Goal: Task Accomplishment & Management: Manage account settings

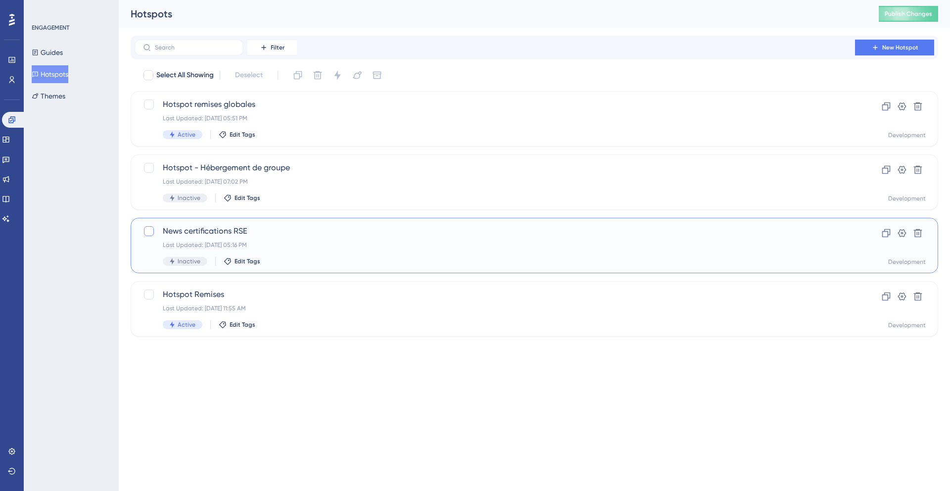
click at [147, 232] on div at bounding box center [149, 231] width 10 height 10
checkbox input "true"
click at [920, 237] on icon at bounding box center [918, 233] width 10 height 10
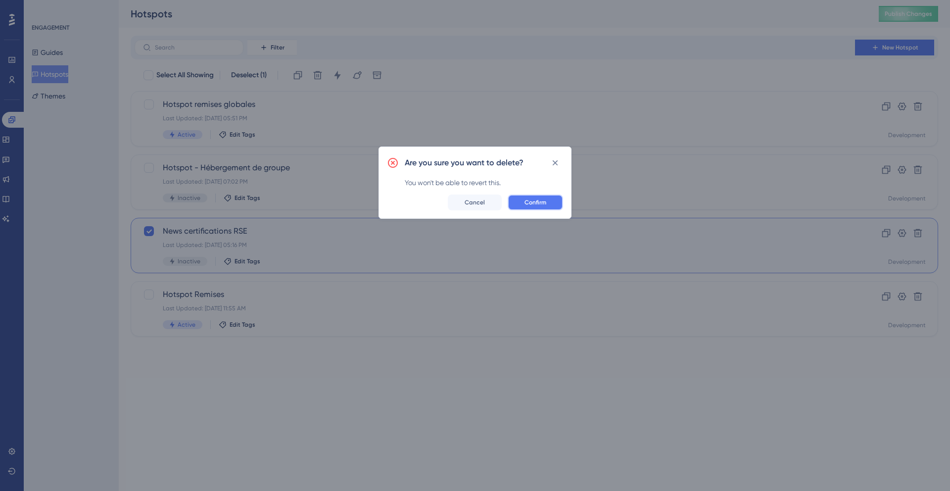
click at [535, 203] on span "Confirm" at bounding box center [535, 202] width 22 height 8
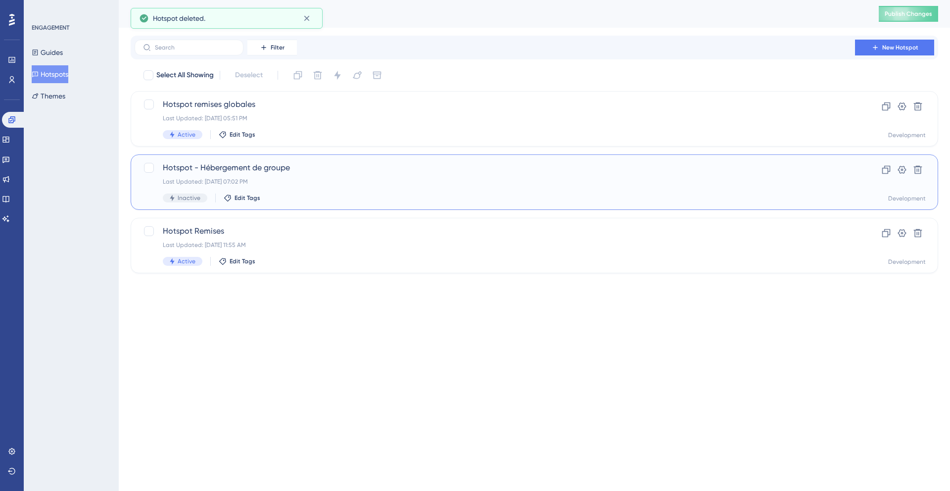
click at [383, 182] on div "Last Updated: Sep 30 2025, 07:02 PM" at bounding box center [495, 182] width 664 height 8
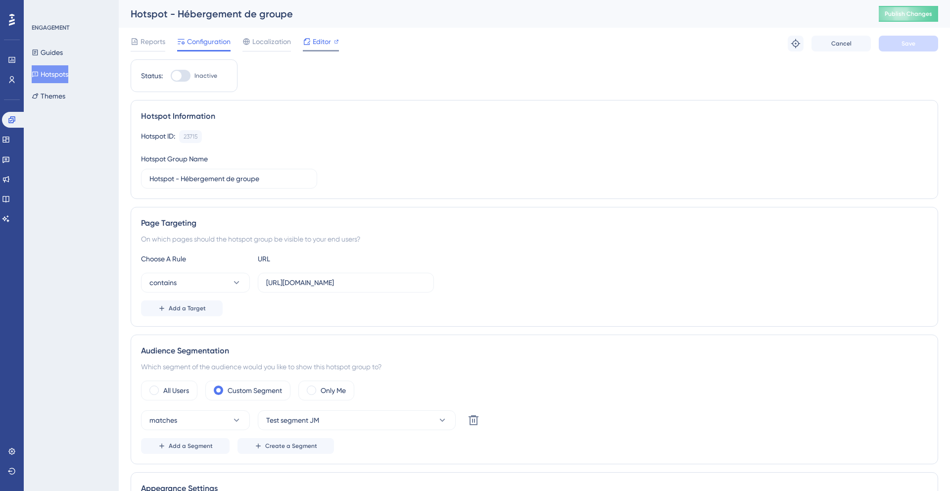
click at [317, 44] on span "Editor" at bounding box center [322, 42] width 18 height 12
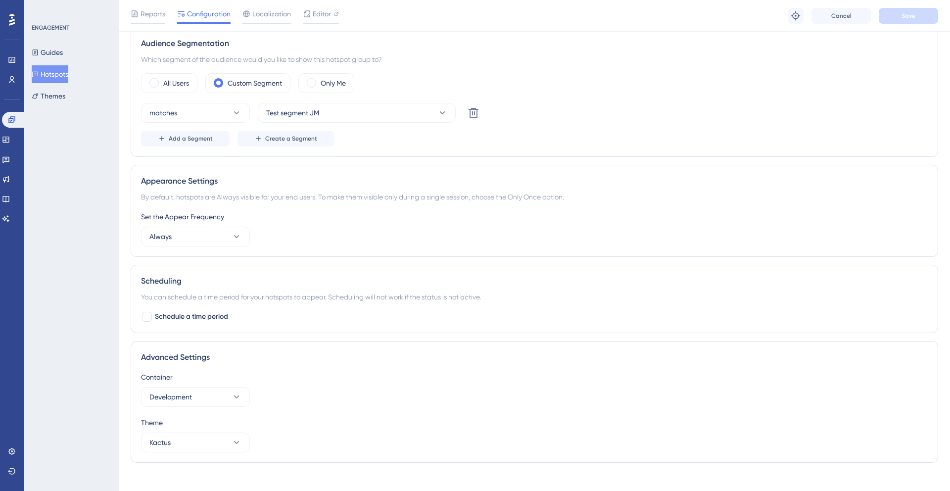
scroll to position [323, 0]
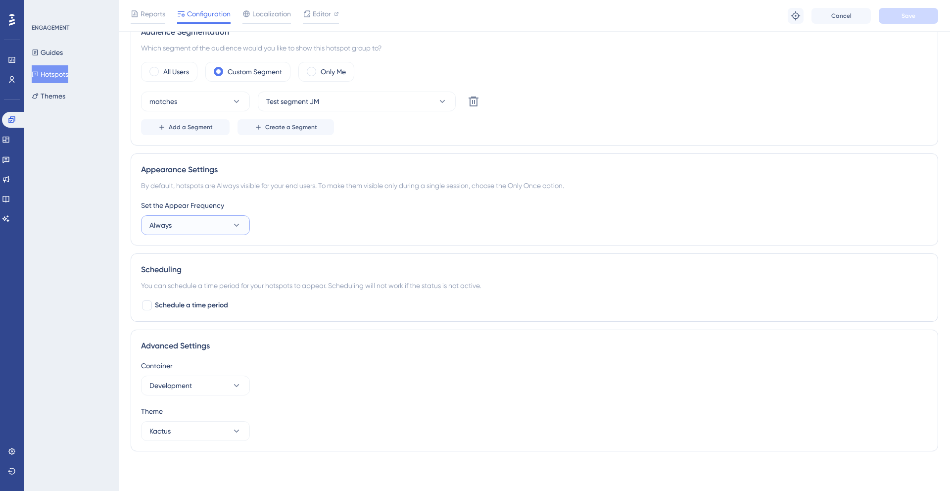
click at [242, 226] on button "Always" at bounding box center [195, 225] width 109 height 20
click at [350, 217] on div "Set the Appear Frequency Always Only Once Only Once Once in a Session Once in a…" at bounding box center [534, 217] width 787 height 36
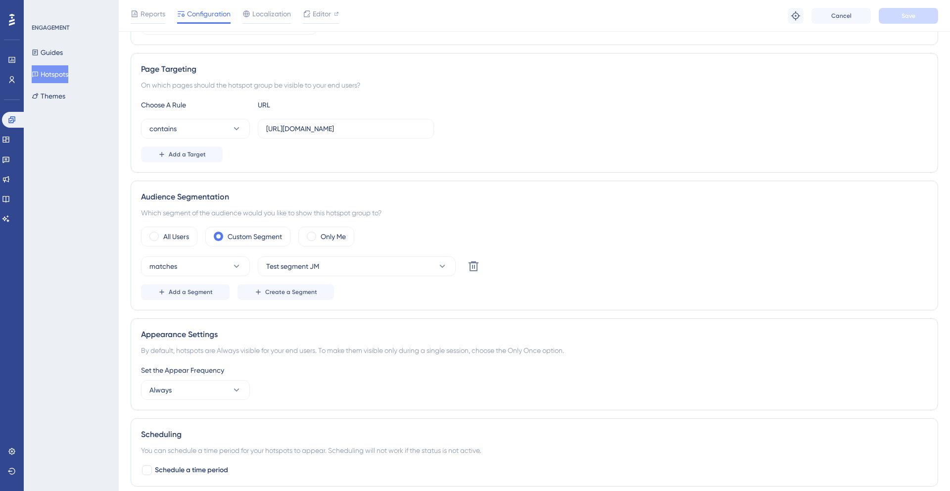
scroll to position [157, 0]
click at [53, 55] on button "Guides" at bounding box center [47, 53] width 31 height 18
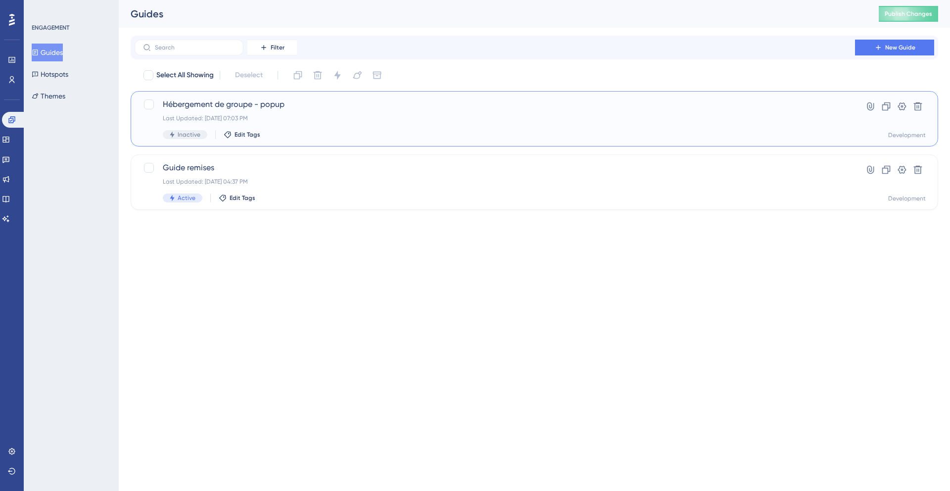
click at [333, 108] on span "Hébergement de groupe - popup" at bounding box center [495, 104] width 664 height 12
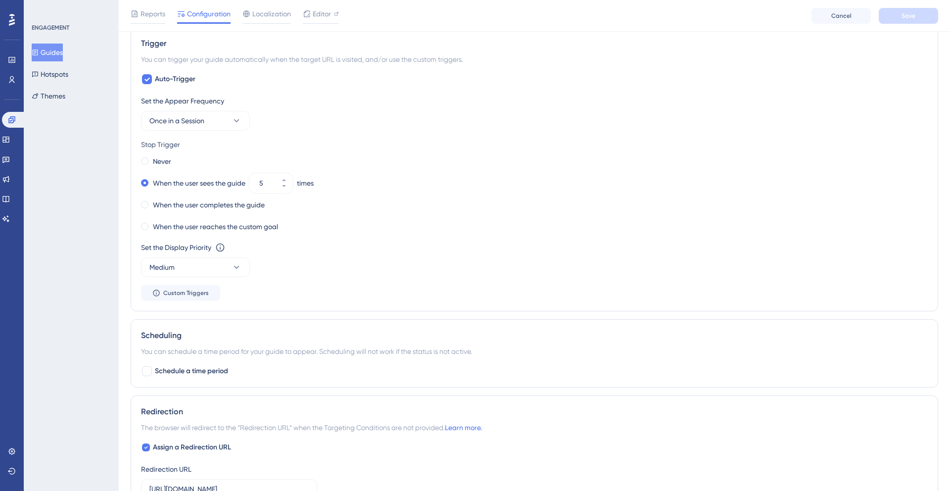
scroll to position [495, 0]
click at [241, 122] on button "Once in a Session" at bounding box center [195, 120] width 109 height 20
click at [191, 261] on div "Always Always" at bounding box center [195, 269] width 80 height 20
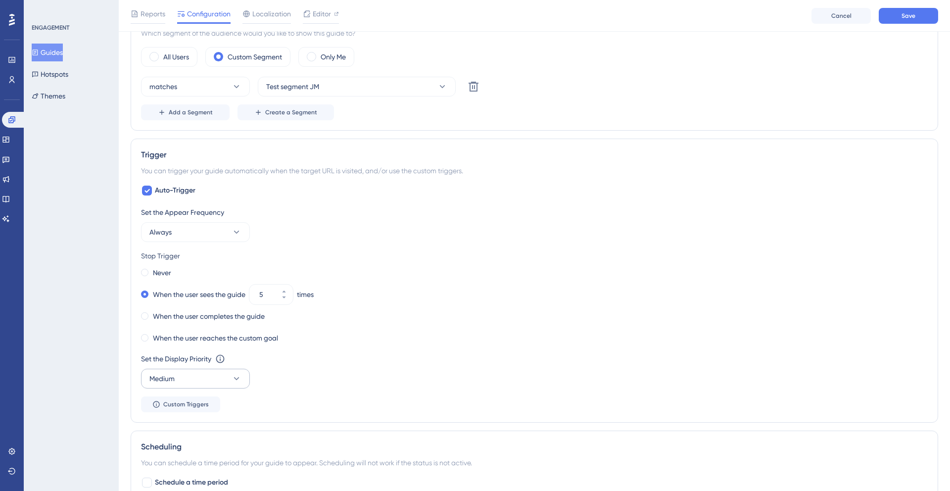
scroll to position [382, 0]
click at [194, 237] on button "Always" at bounding box center [195, 233] width 109 height 20
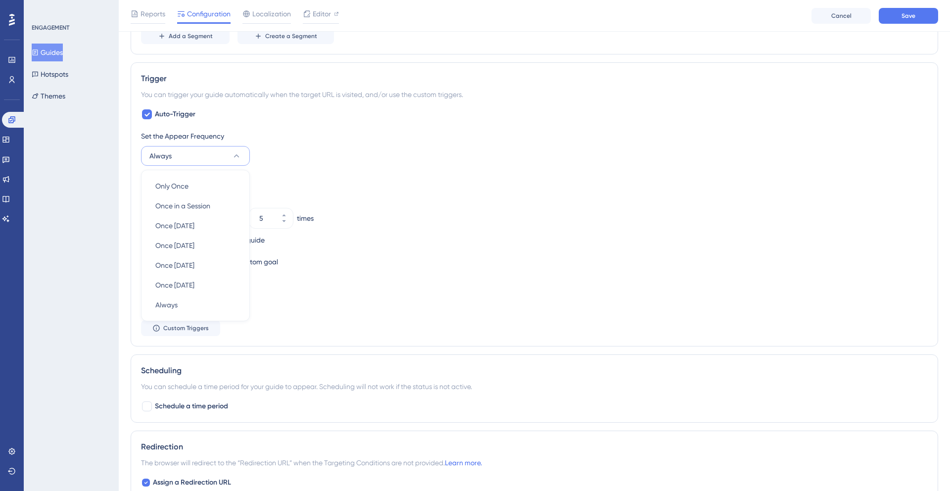
click at [333, 192] on div "Never" at bounding box center [534, 196] width 787 height 14
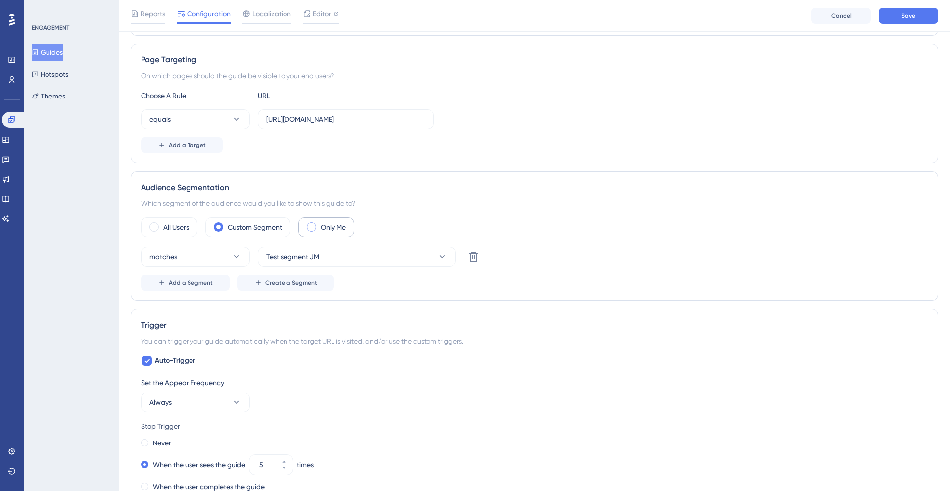
scroll to position [188, 0]
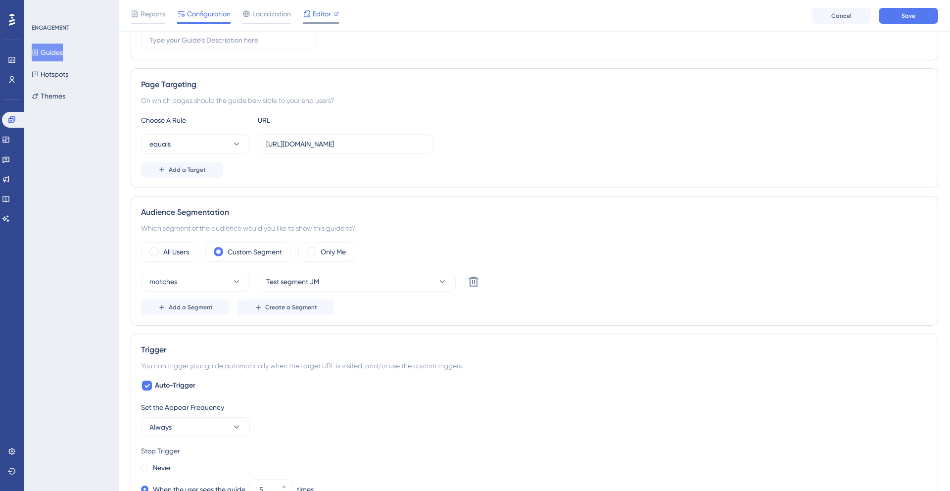
click at [323, 18] on span "Editor" at bounding box center [322, 14] width 18 height 12
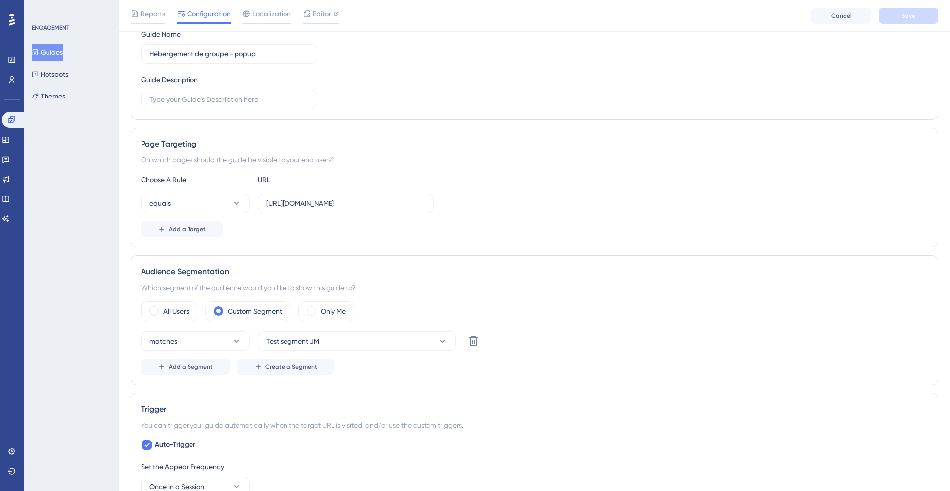
scroll to position [166, 0]
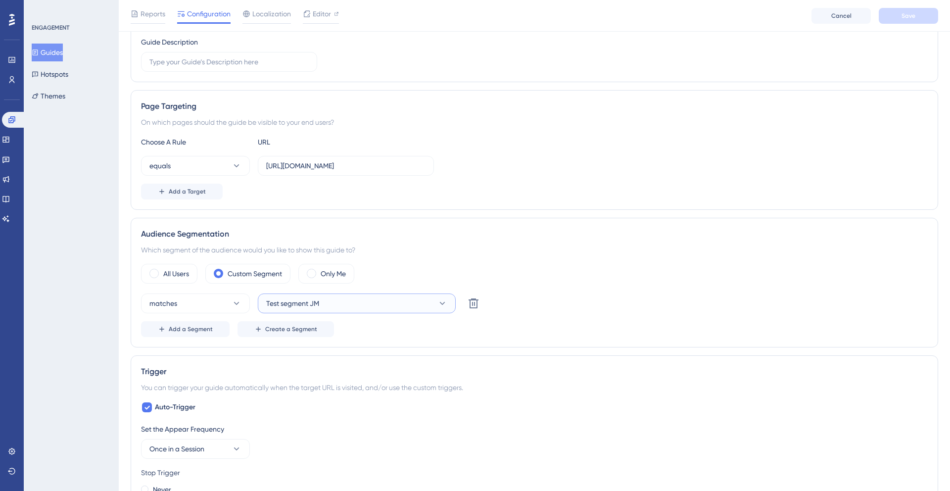
click at [356, 304] on button "Test segment JM" at bounding box center [357, 303] width 198 height 20
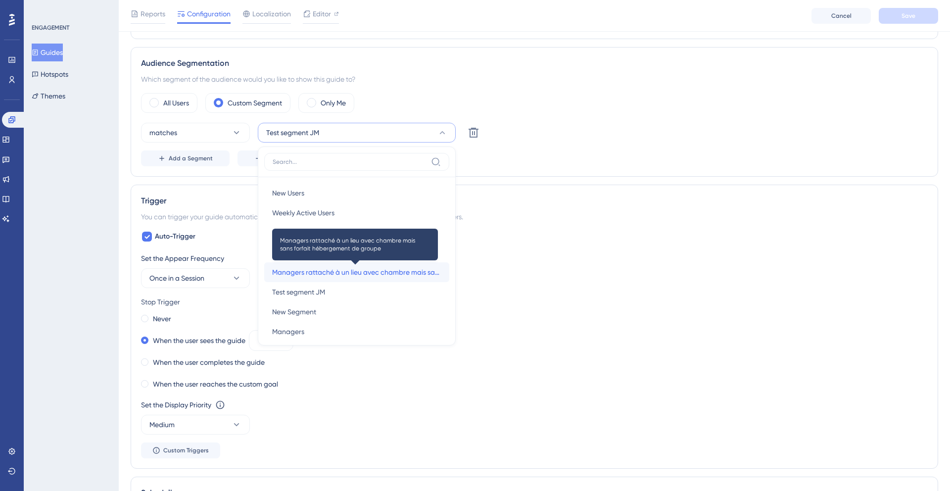
click at [352, 276] on span "Managers rattaché à un lieu avec chambre mais sans forfait hébergement de groupe" at bounding box center [356, 272] width 169 height 12
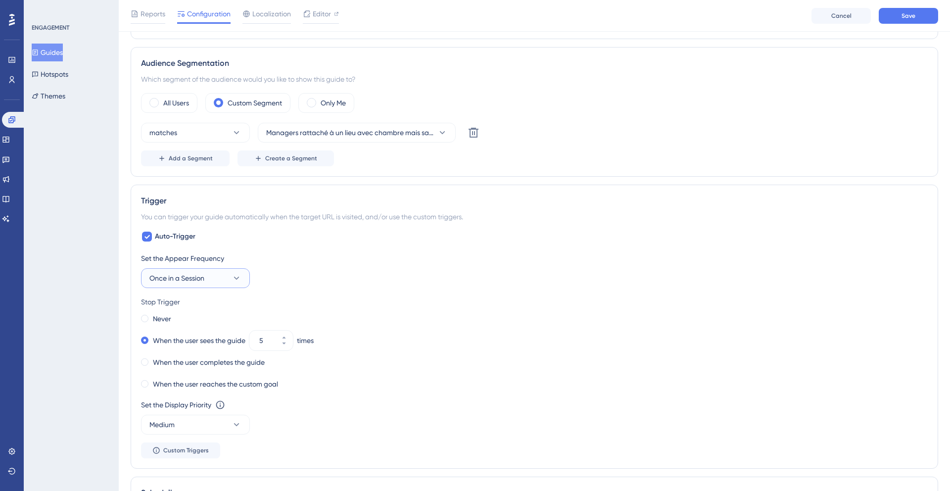
click at [228, 279] on button "Once in a Session" at bounding box center [195, 278] width 109 height 20
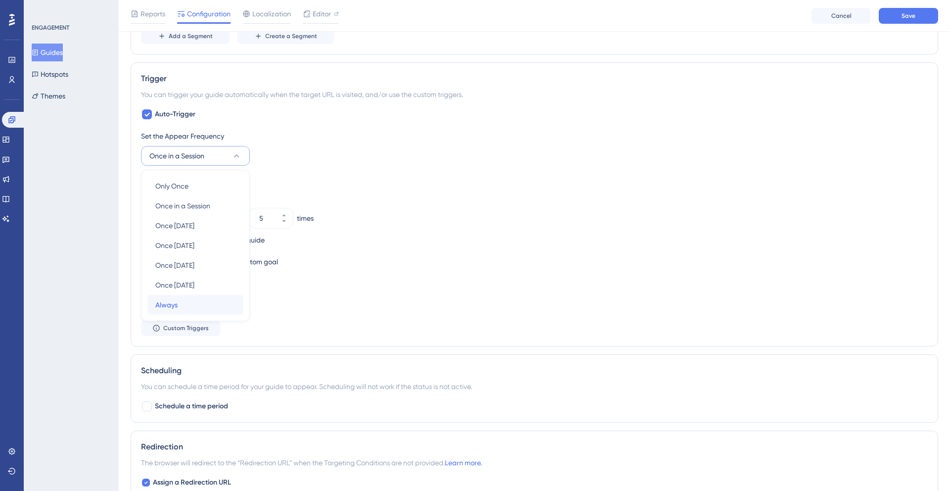
click at [200, 304] on div "Always Always" at bounding box center [195, 305] width 80 height 20
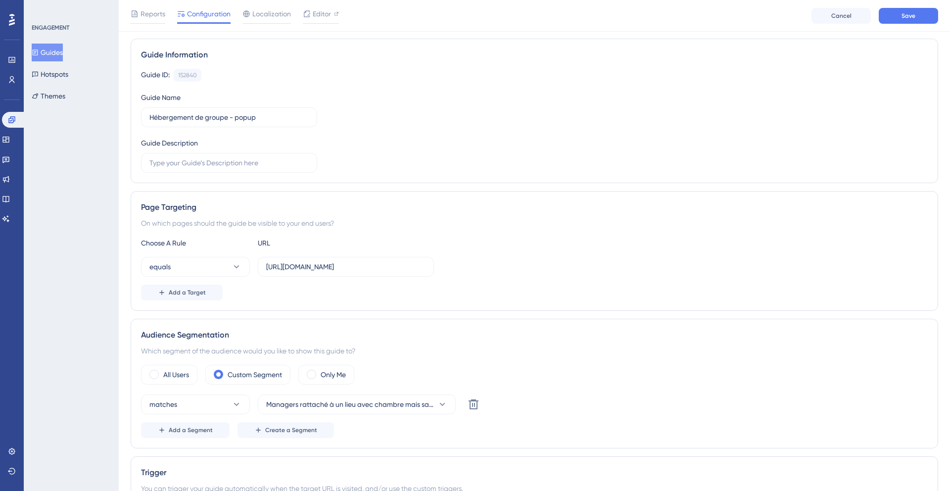
scroll to position [0, 0]
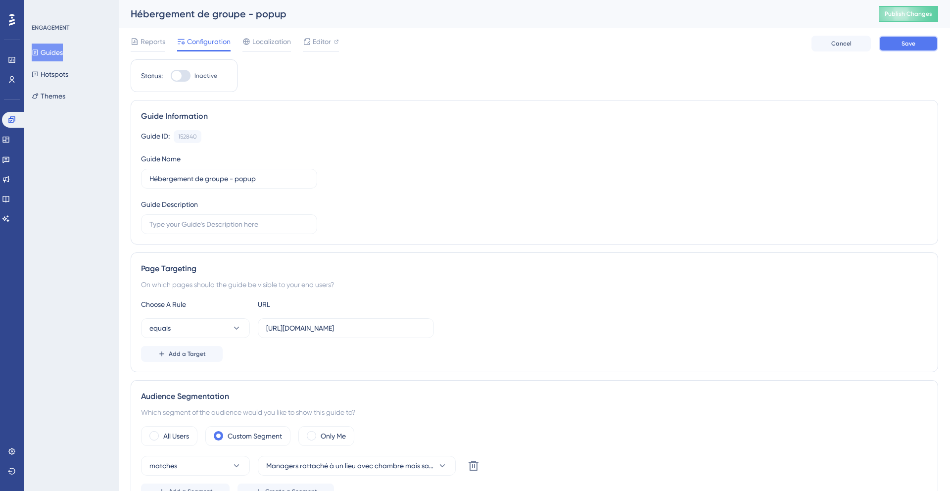
click at [902, 45] on span "Save" at bounding box center [908, 44] width 14 height 8
click at [901, 14] on span "Publish Changes" at bounding box center [908, 14] width 47 height 8
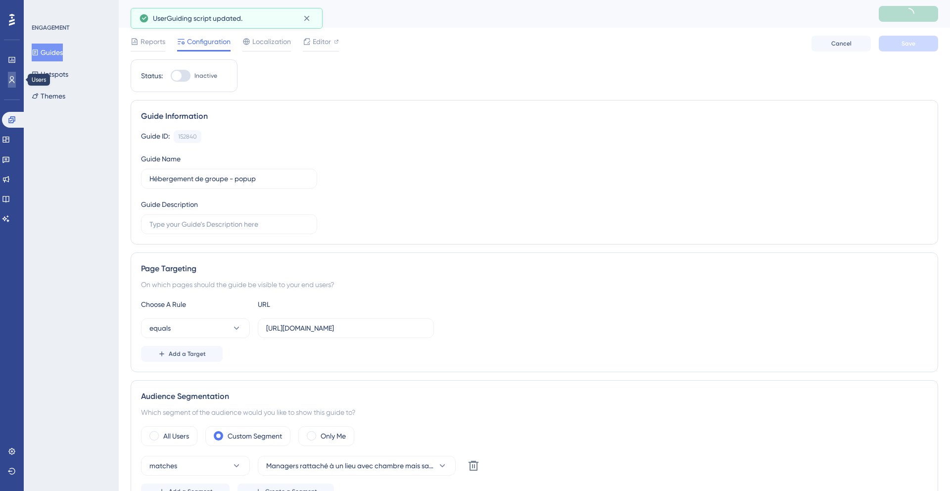
click at [13, 81] on icon at bounding box center [11, 79] width 5 height 7
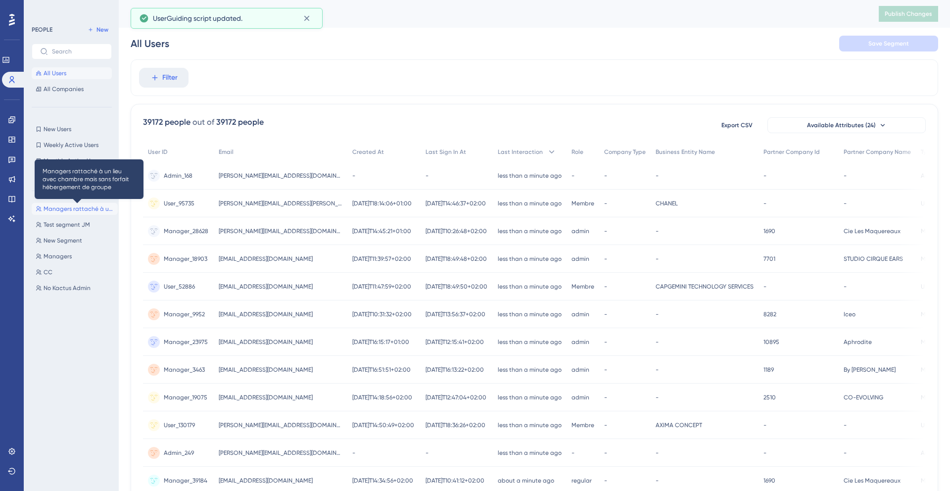
click at [63, 210] on span "Managers rattaché à un lieu avec chambre mais sans forfait hébergement de groupe" at bounding box center [79, 209] width 70 height 8
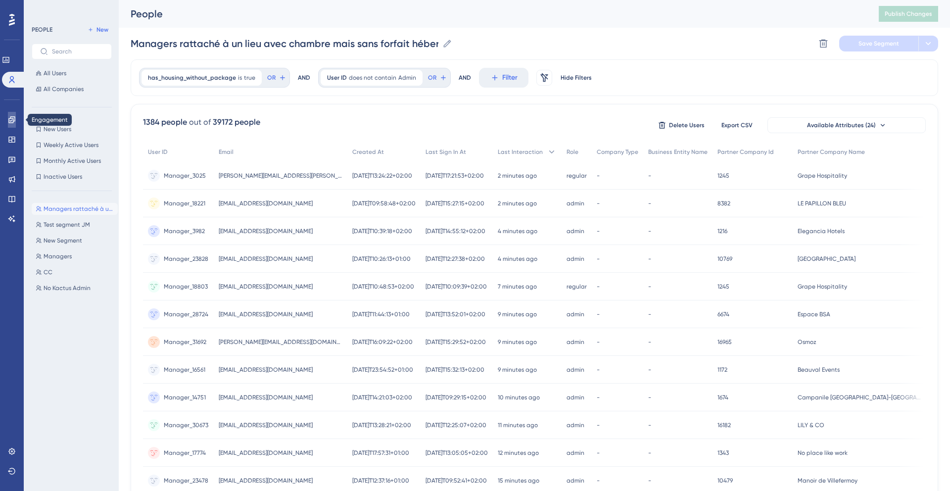
click at [13, 123] on icon at bounding box center [12, 120] width 8 height 8
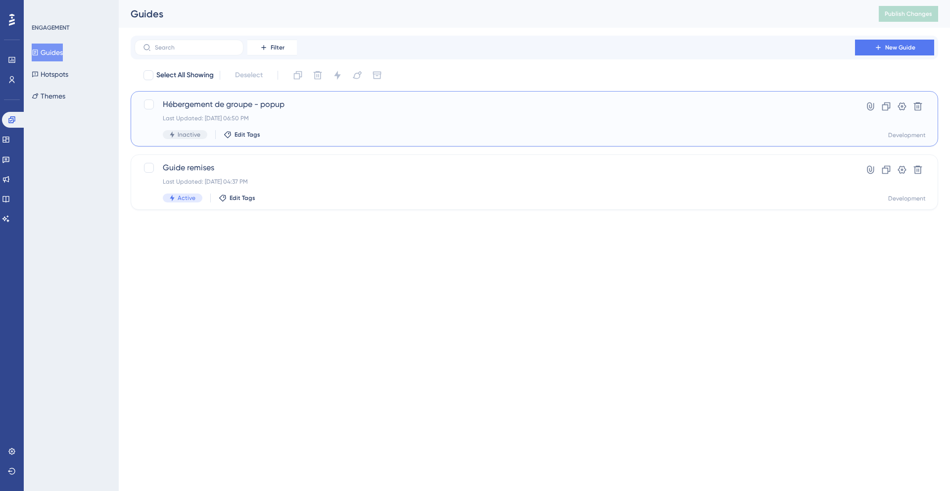
click at [256, 109] on span "Hébergement de groupe - popup" at bounding box center [495, 104] width 664 height 12
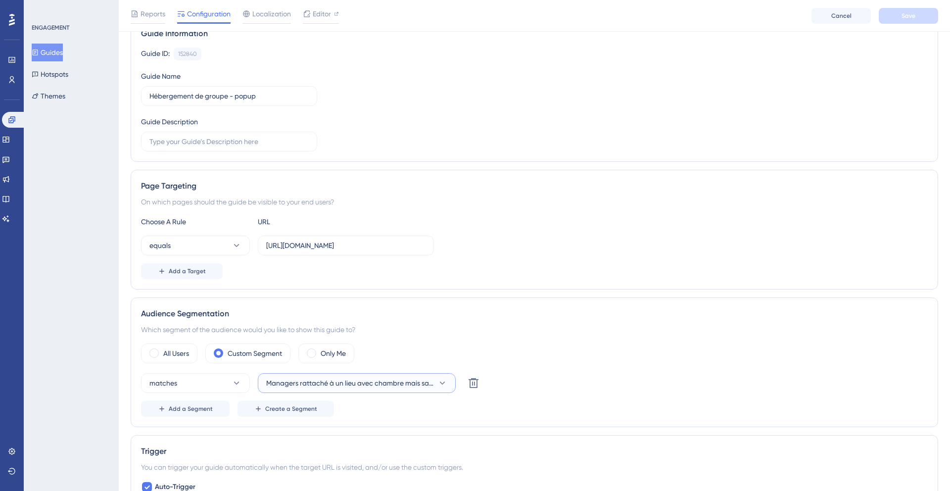
click at [317, 380] on span "Managers rattaché à un lieu avec chambre mais sans forfait hébergement de groupe" at bounding box center [349, 383] width 167 height 12
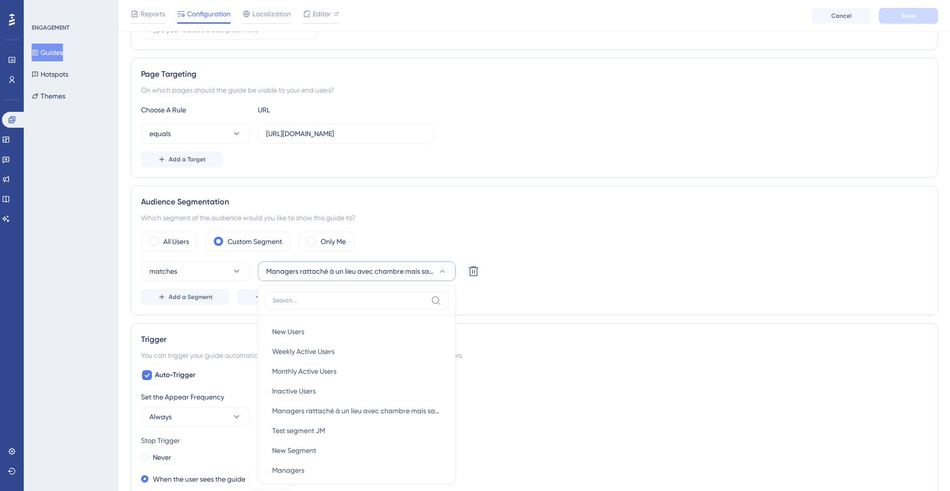
scroll to position [337, 0]
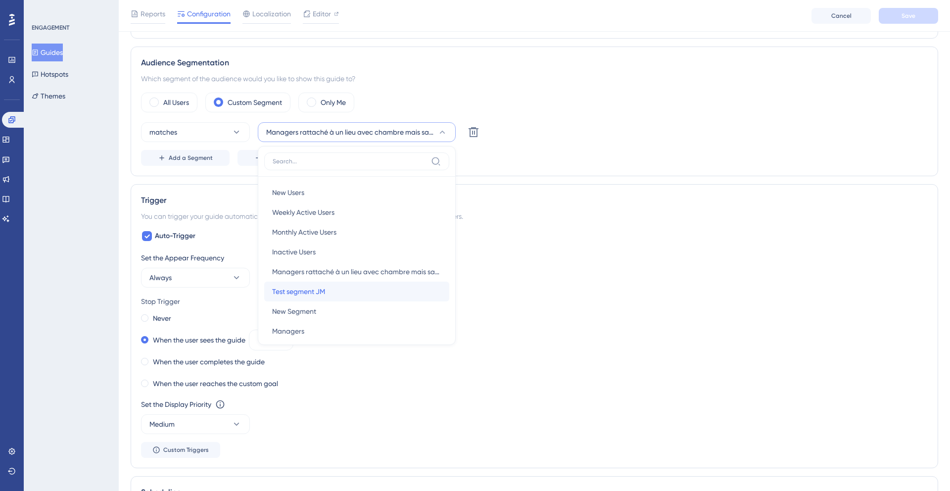
click at [316, 285] on span "Test segment JM" at bounding box center [298, 291] width 53 height 12
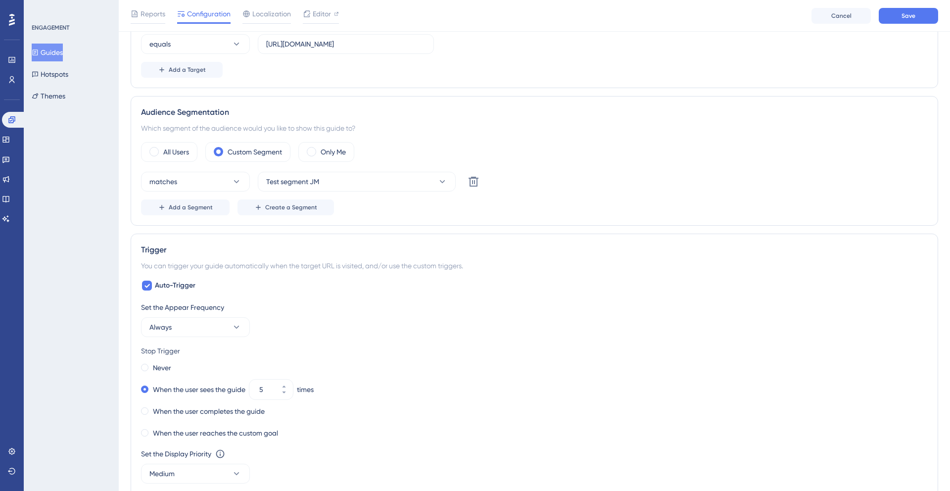
scroll to position [0, 0]
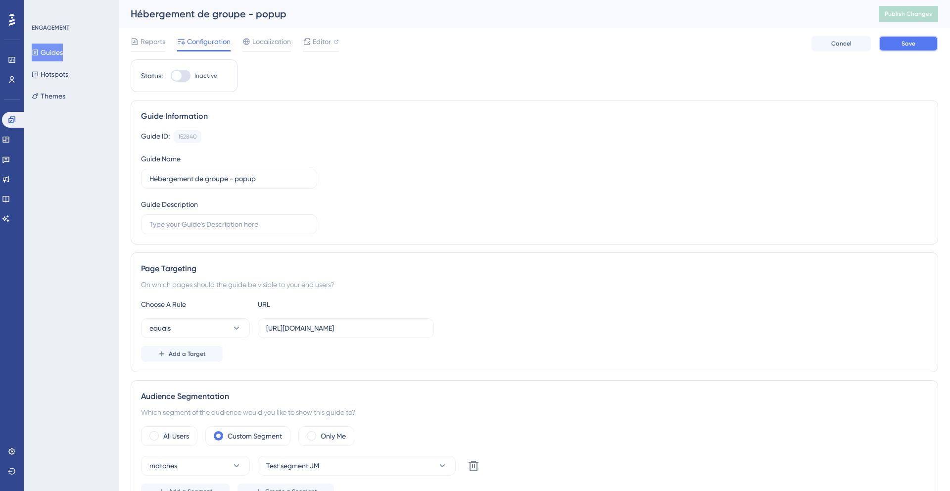
click at [905, 45] on span "Save" at bounding box center [908, 44] width 14 height 8
click at [905, 19] on button "Publish Changes" at bounding box center [908, 14] width 59 height 16
click at [188, 79] on div at bounding box center [181, 76] width 20 height 12
click at [171, 76] on input "Inactive" at bounding box center [170, 76] width 0 height 0
checkbox input "true"
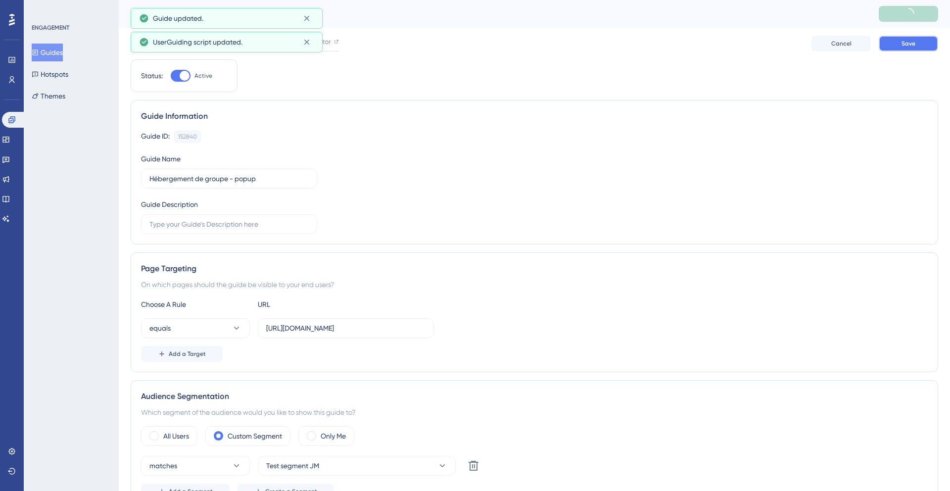
click at [921, 48] on button "Save" at bounding box center [908, 44] width 59 height 16
click at [910, 19] on button "Publish Changes" at bounding box center [908, 14] width 59 height 16
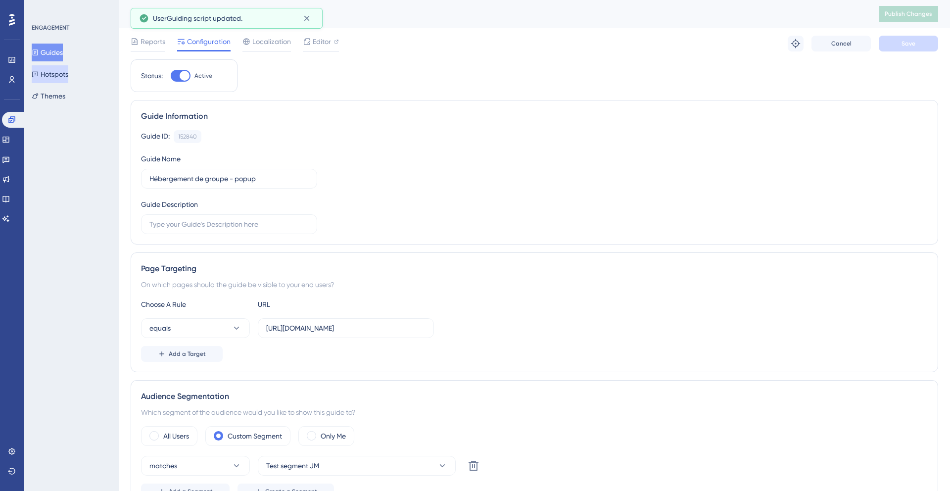
click at [60, 77] on button "Hotspots" at bounding box center [50, 74] width 37 height 18
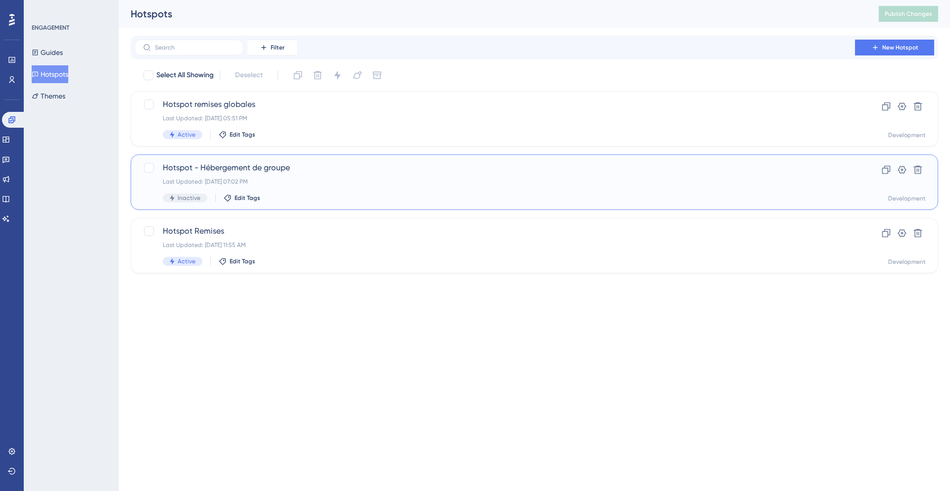
click at [321, 189] on div "Hotspot - Hébergement de groupe Last Updated: Sep 30 2025, 07:02 PM Inactive Ed…" at bounding box center [495, 182] width 664 height 41
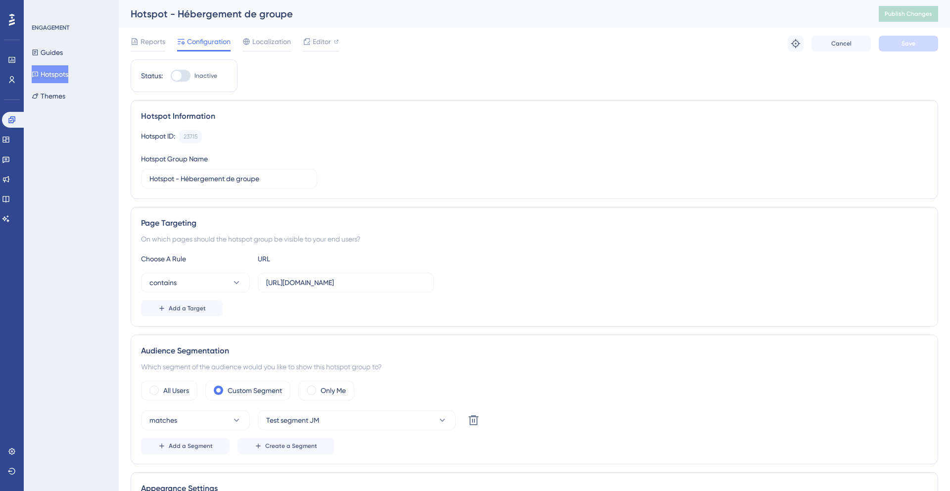
click at [186, 81] on div at bounding box center [181, 76] width 20 height 12
click at [171, 76] on input "Inactive" at bounding box center [170, 76] width 0 height 0
checkbox input "true"
click at [916, 45] on button "Save" at bounding box center [908, 44] width 59 height 16
click at [910, 17] on span "Publish Changes" at bounding box center [908, 14] width 47 height 8
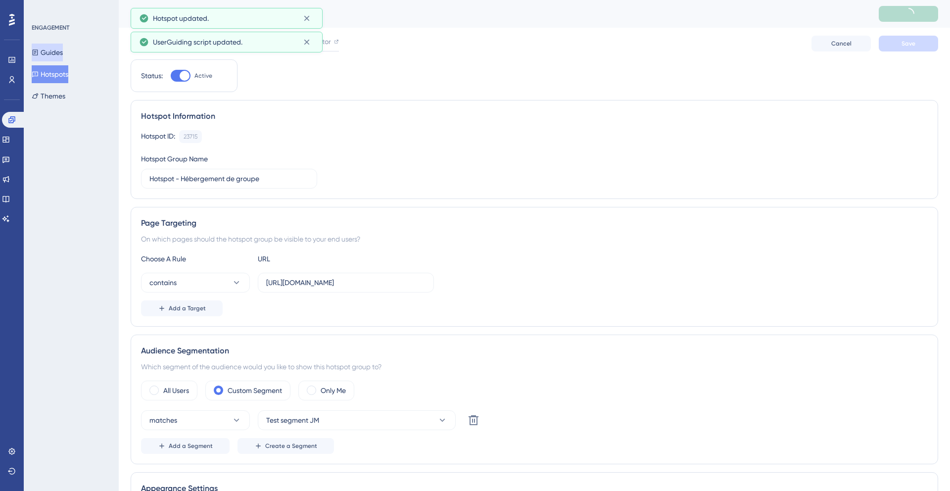
click at [58, 54] on button "Guides" at bounding box center [47, 53] width 31 height 18
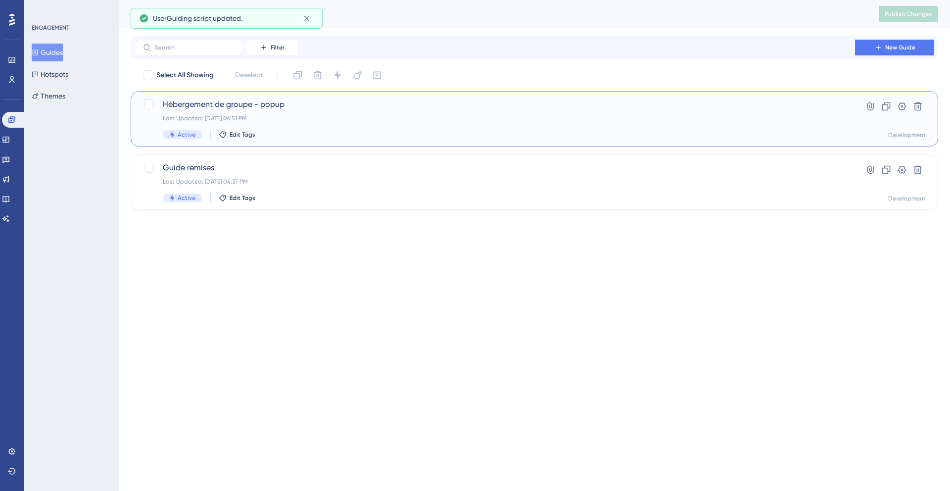
click at [330, 113] on div "Hébergement de groupe - popup Last Updated: Oct 02 2025, 06:51 PM Active Edit T…" at bounding box center [495, 118] width 664 height 41
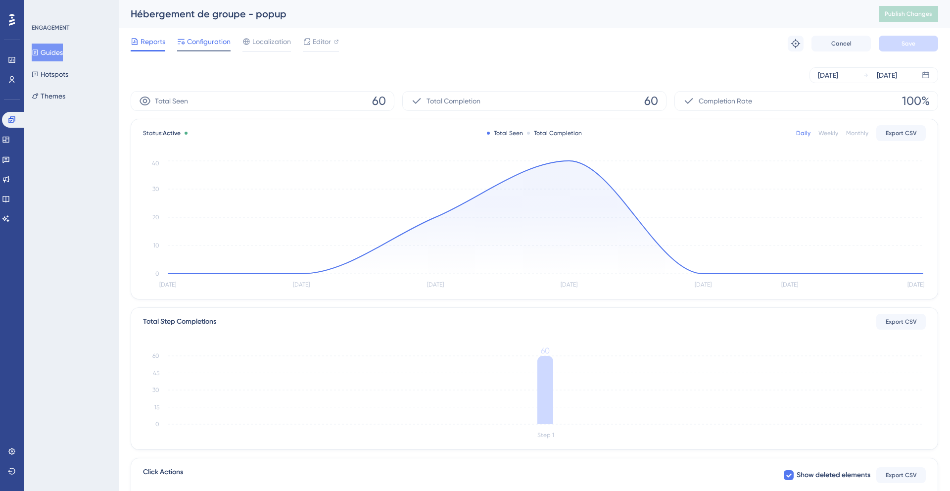
click at [208, 48] on div "Configuration" at bounding box center [203, 44] width 53 height 16
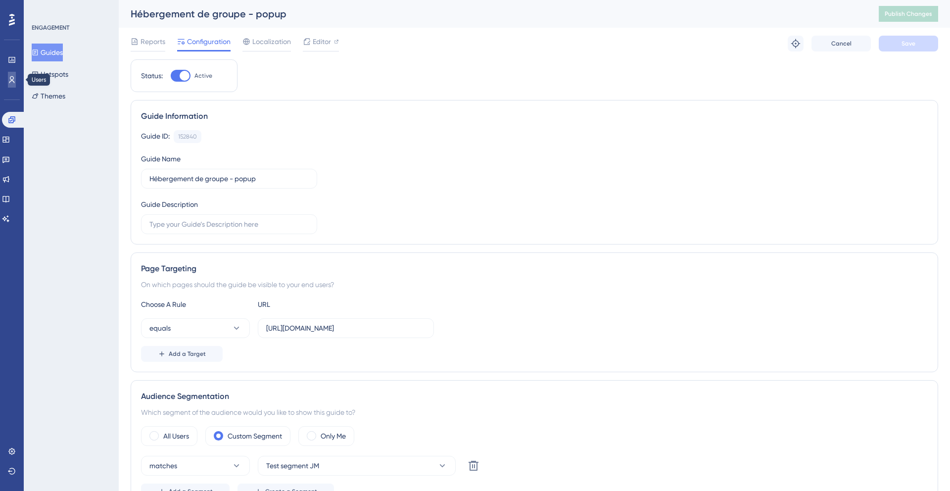
click at [13, 81] on icon at bounding box center [11, 79] width 5 height 7
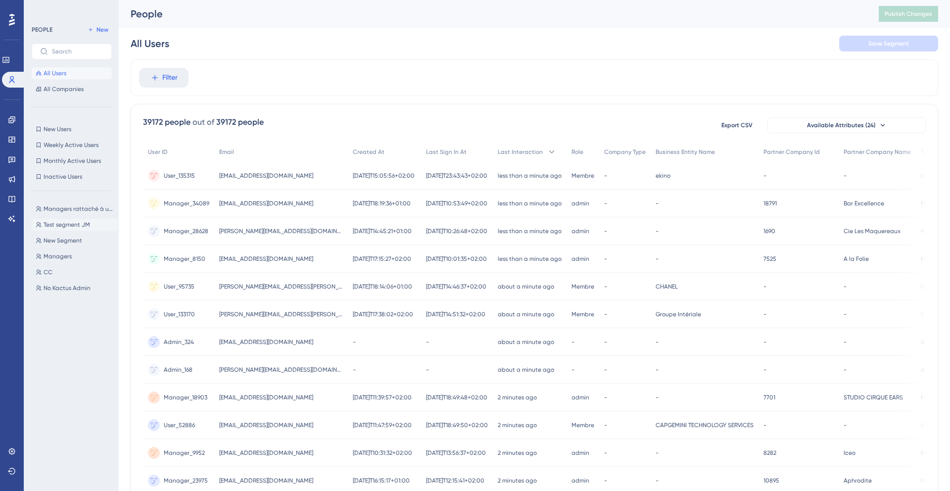
click at [59, 228] on span "Test segment JM" at bounding box center [67, 225] width 47 height 8
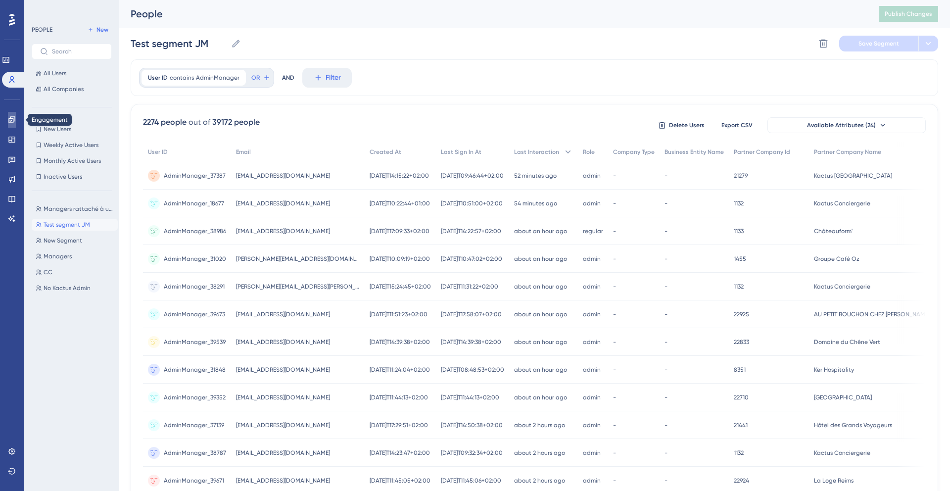
click at [13, 116] on icon at bounding box center [11, 119] width 6 height 6
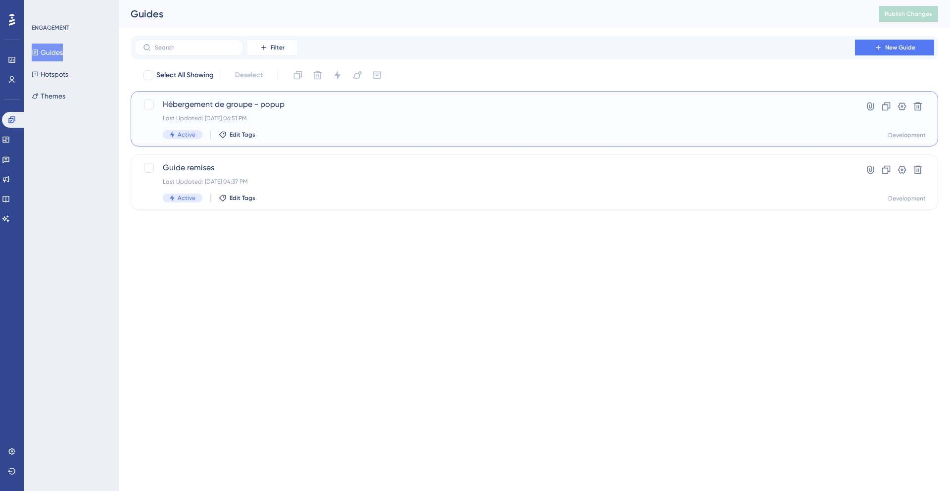
click at [345, 119] on div "Last Updated: Oct 02 2025, 06:51 PM" at bounding box center [495, 118] width 664 height 8
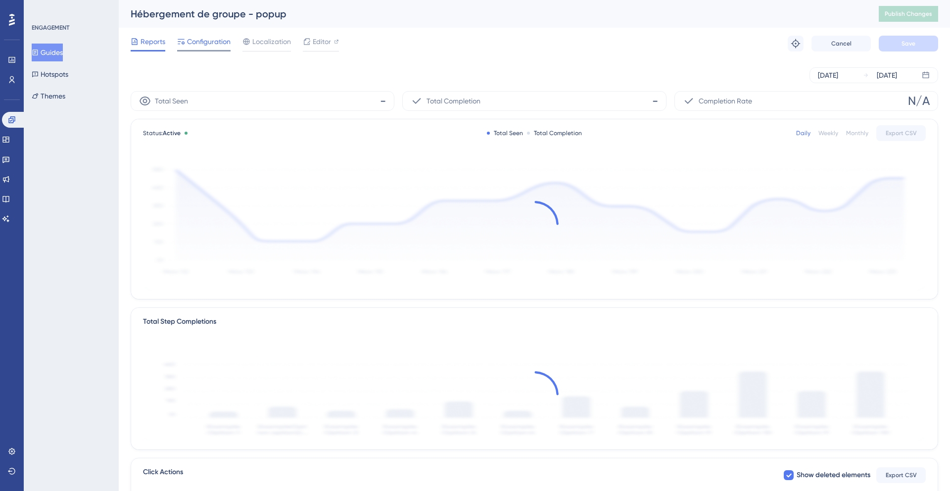
click at [210, 47] on span "Configuration" at bounding box center [209, 42] width 44 height 12
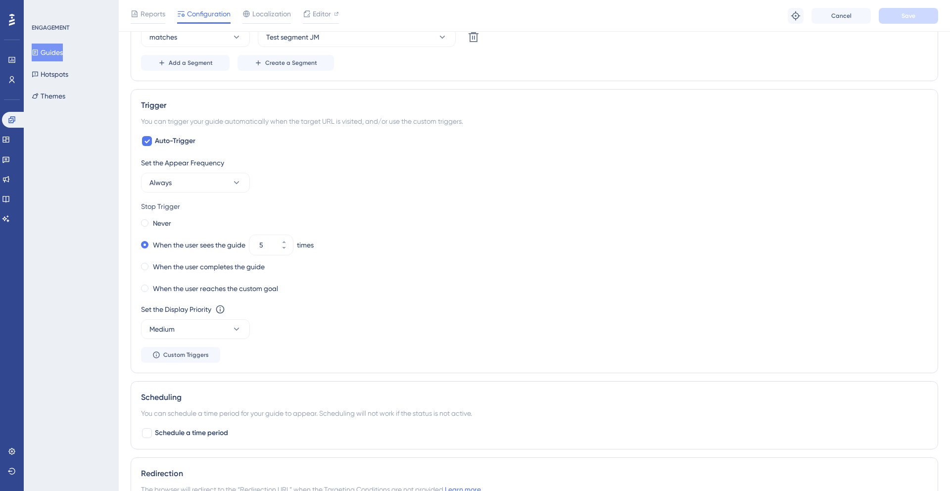
scroll to position [447, 0]
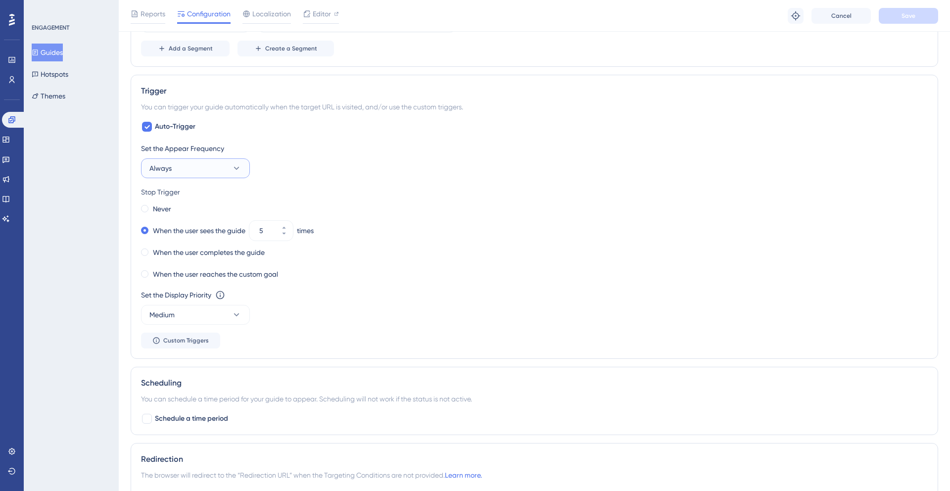
click at [227, 168] on button "Always" at bounding box center [195, 168] width 109 height 20
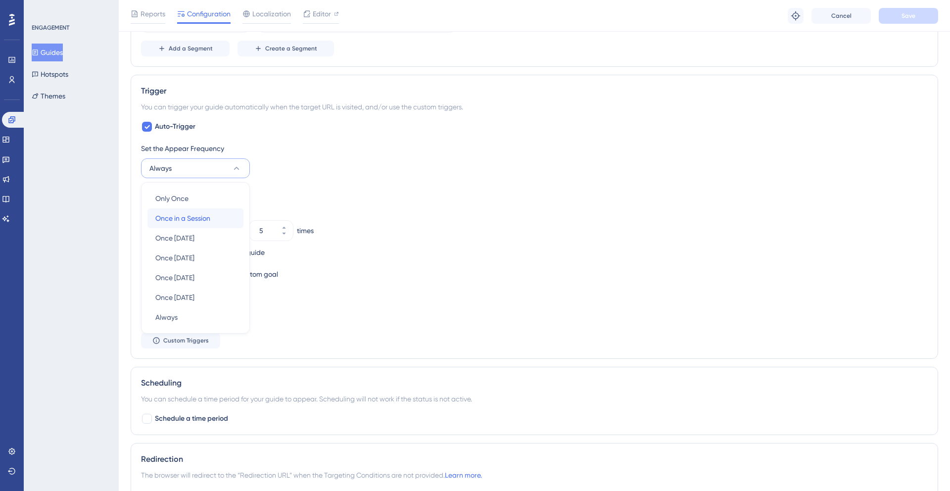
click at [213, 212] on div "Once in a Session Once in a Session" at bounding box center [195, 218] width 80 height 20
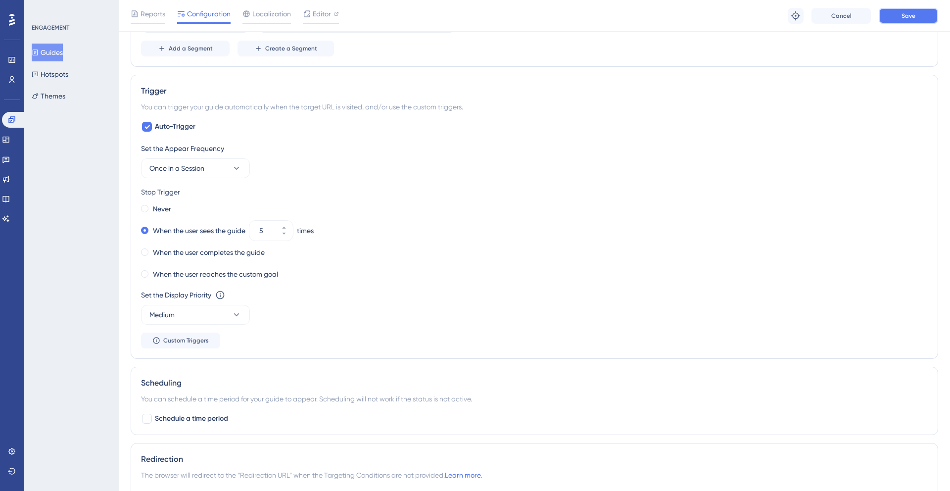
click at [902, 12] on span "Save" at bounding box center [908, 16] width 14 height 8
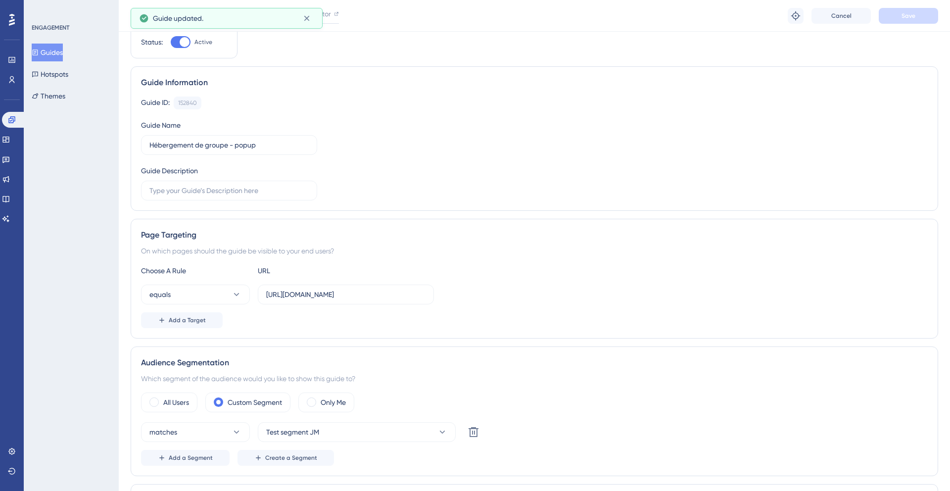
scroll to position [0, 0]
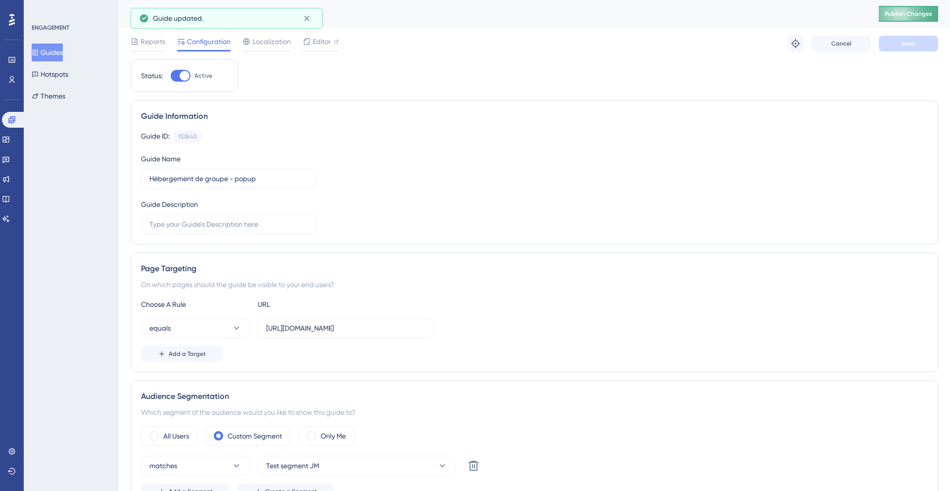
click at [916, 18] on button "Publish Changes" at bounding box center [908, 14] width 59 height 16
click at [53, 65] on button "Hotspots" at bounding box center [50, 74] width 37 height 18
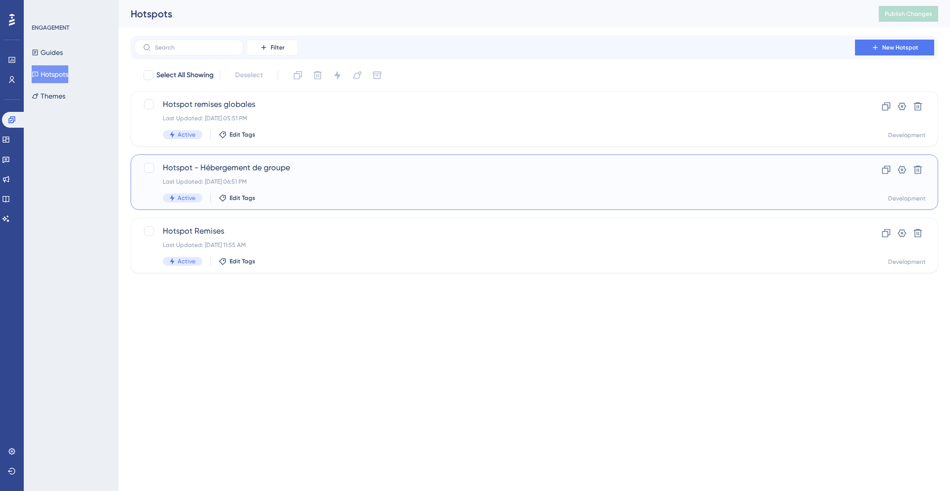
click at [309, 166] on span "Hotspot - Hébergement de groupe" at bounding box center [495, 168] width 664 height 12
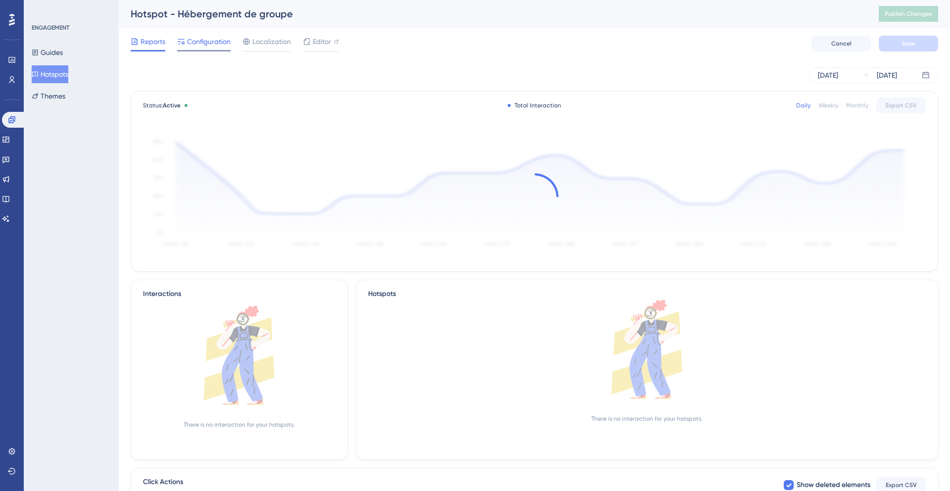
click at [210, 49] on div "Configuration" at bounding box center [203, 44] width 53 height 16
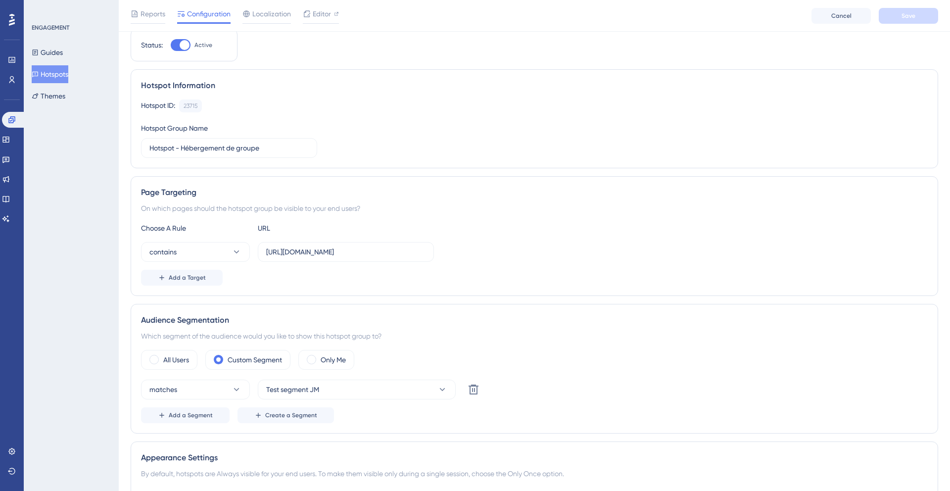
scroll to position [48, 0]
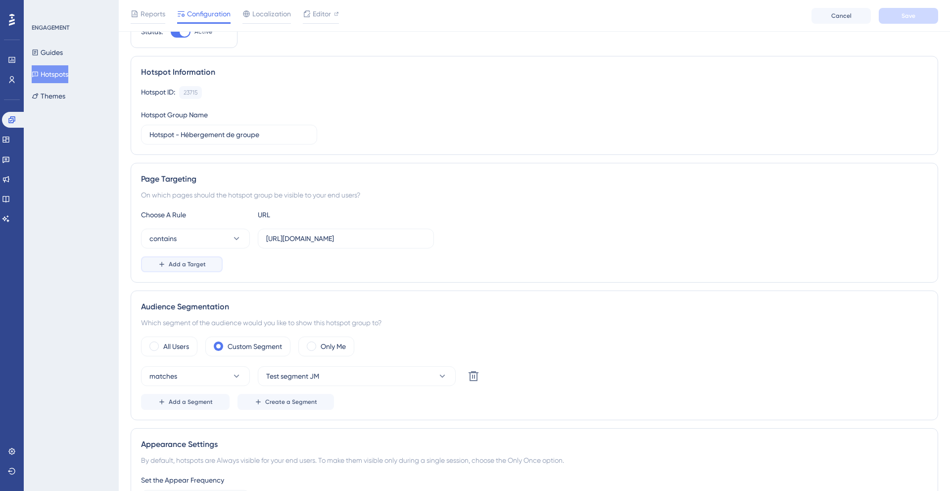
click at [191, 265] on span "Add a Target" at bounding box center [187, 264] width 37 height 8
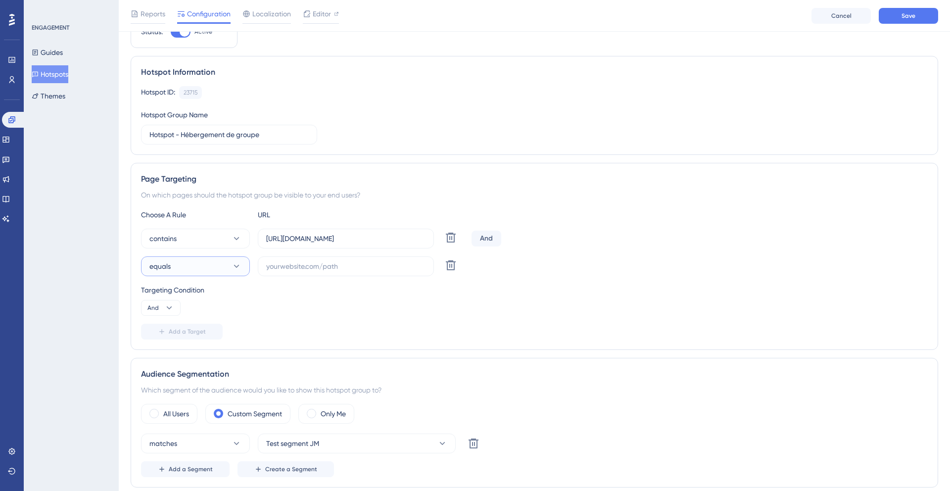
click at [191, 265] on button "equals" at bounding box center [195, 266] width 109 height 20
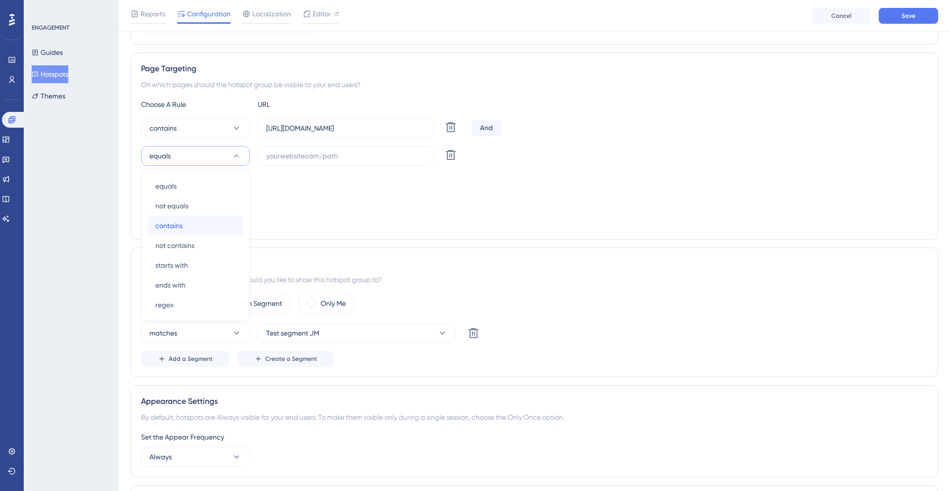
click at [185, 227] on div "contains contains" at bounding box center [195, 226] width 80 height 20
click at [171, 194] on icon at bounding box center [169, 197] width 10 height 10
click at [163, 243] on div "Or Or" at bounding box center [160, 245] width 19 height 20
click at [276, 156] on input "text" at bounding box center [345, 155] width 159 height 11
paste input "https://www.kactus.com/fr/managers/catalogs"
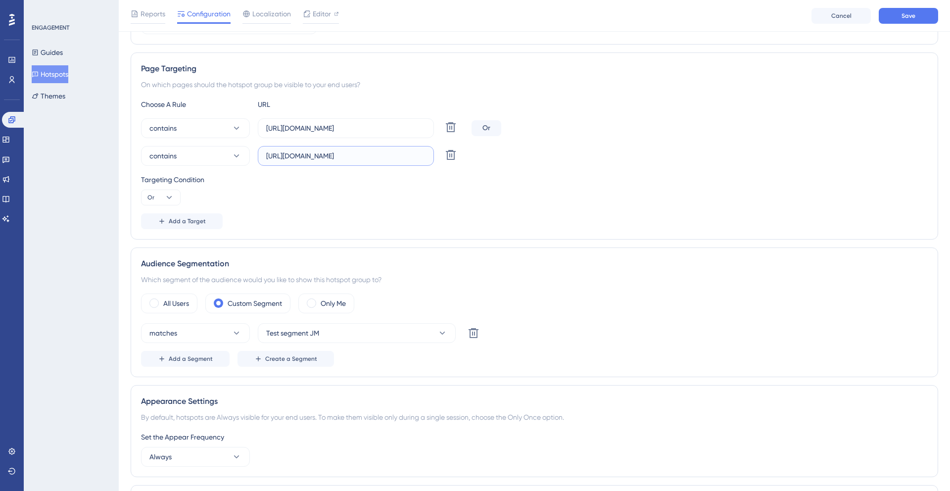
type input "https://www.kactus.com/fr/managers/catalogs"
click at [176, 223] on span "Add a Target" at bounding box center [187, 221] width 37 height 8
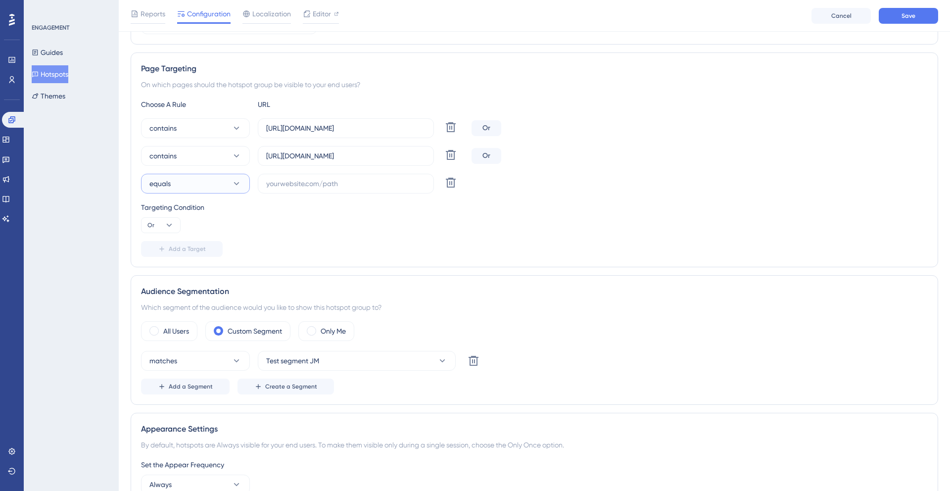
click at [197, 184] on button "equals" at bounding box center [195, 184] width 109 height 20
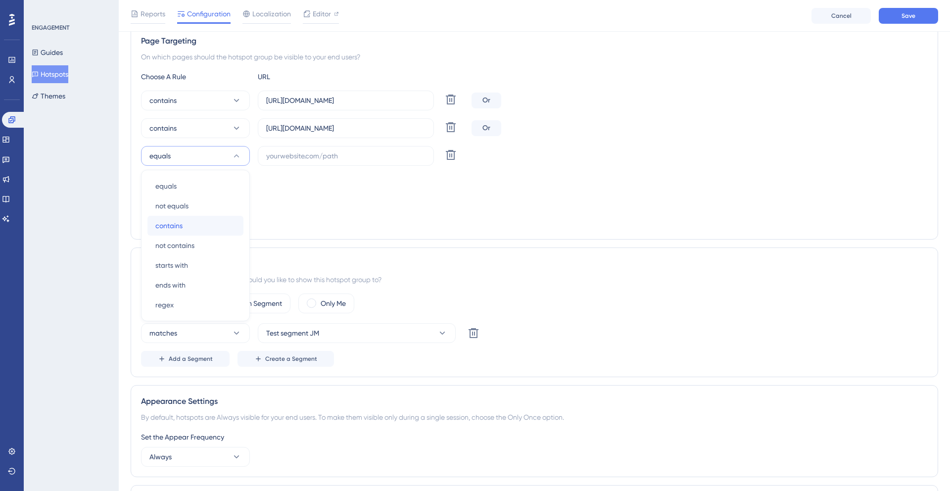
click at [188, 223] on div "contains contains" at bounding box center [195, 226] width 80 height 20
click at [287, 156] on input "text" at bounding box center [345, 155] width 159 height 11
paste input "https://www.kactus.com/fr/managers/partner_companies"
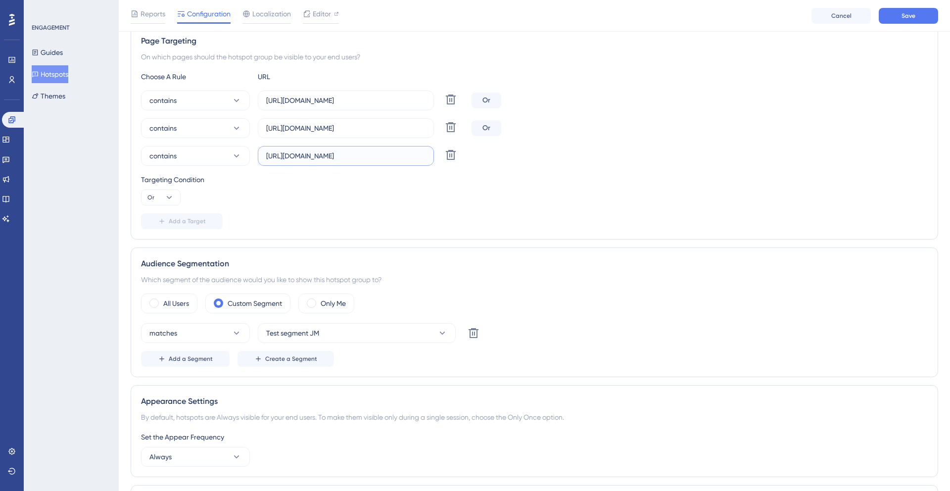
scroll to position [0, 29]
type input "https://www.kactus.com/fr/managers/partner_companies"
click at [300, 195] on div "Targeting Condition Or" at bounding box center [534, 190] width 787 height 32
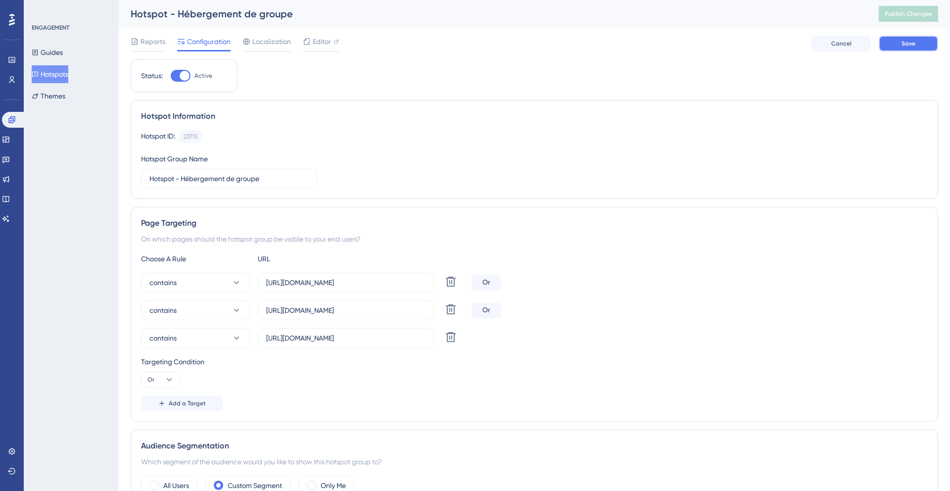
click at [909, 45] on span "Save" at bounding box center [908, 44] width 14 height 8
click at [905, 17] on span "Publish Changes" at bounding box center [908, 14] width 47 height 8
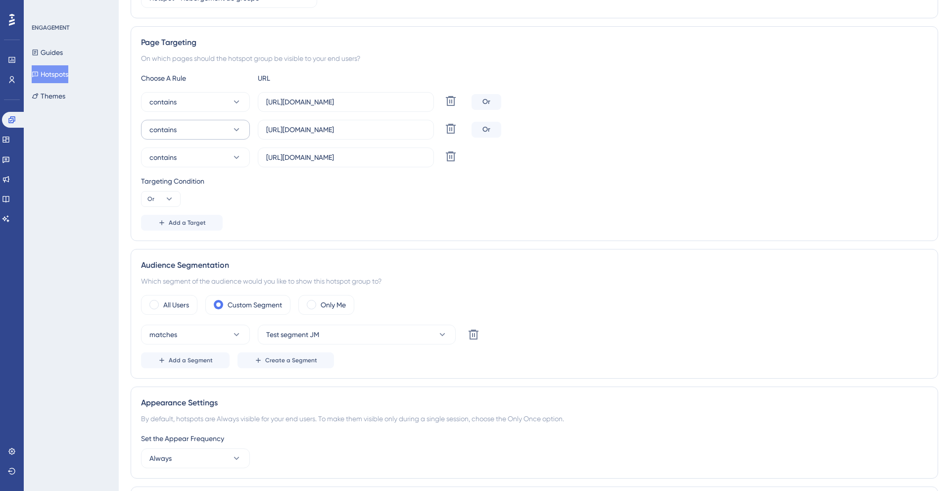
scroll to position [204, 0]
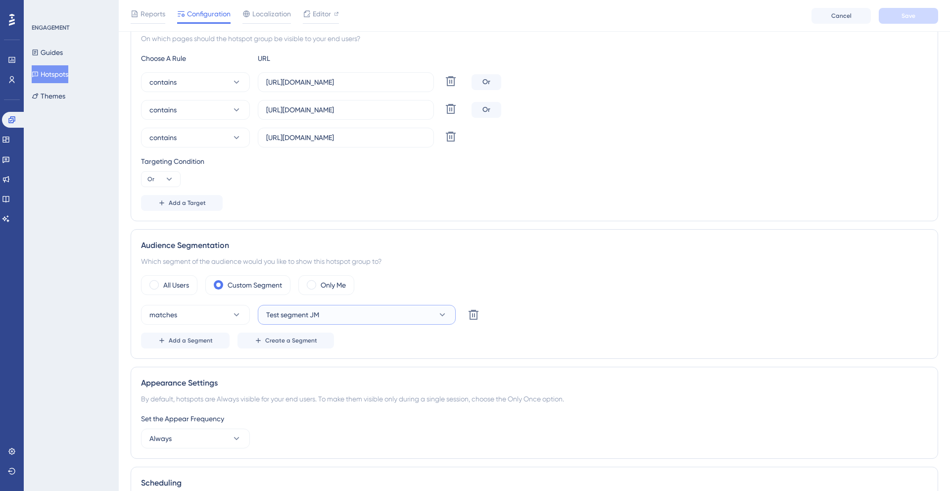
click at [295, 311] on span "Test segment JM" at bounding box center [292, 315] width 53 height 12
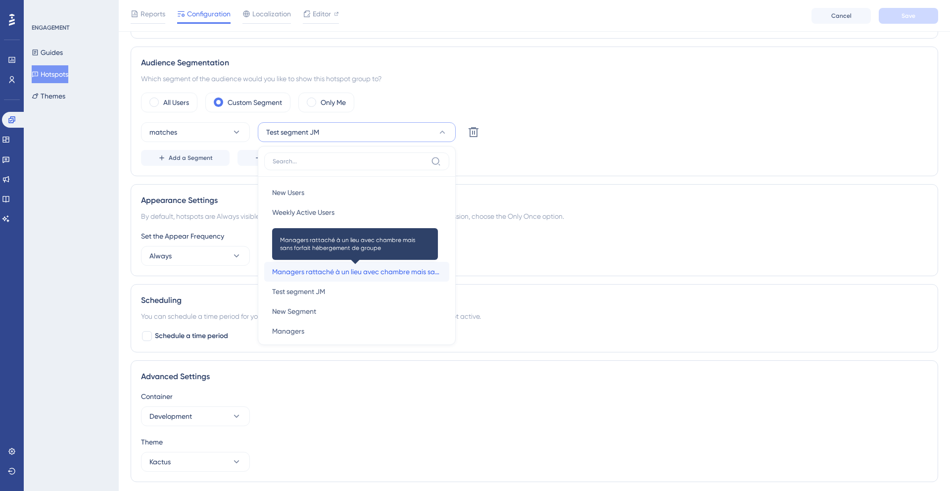
click at [306, 273] on span "Managers rattaché à un lieu avec chambre mais sans forfait hébergement de groupe" at bounding box center [356, 272] width 169 height 12
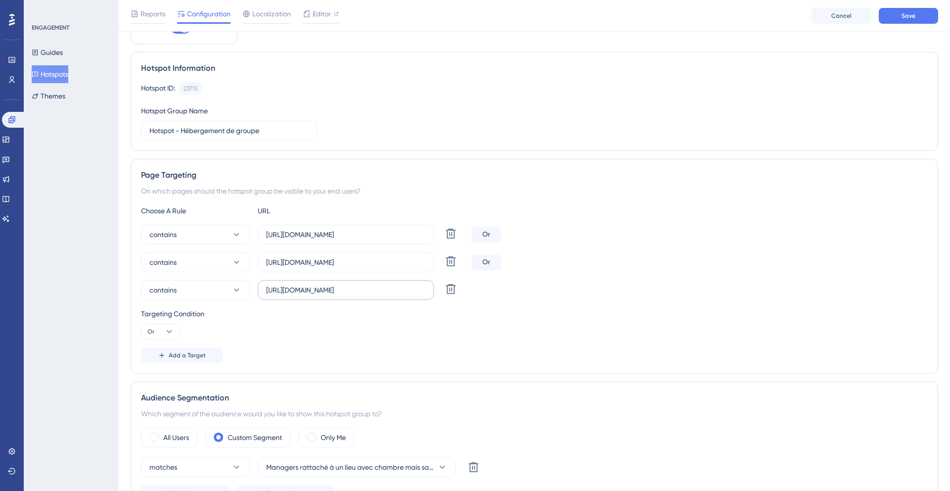
scroll to position [0, 0]
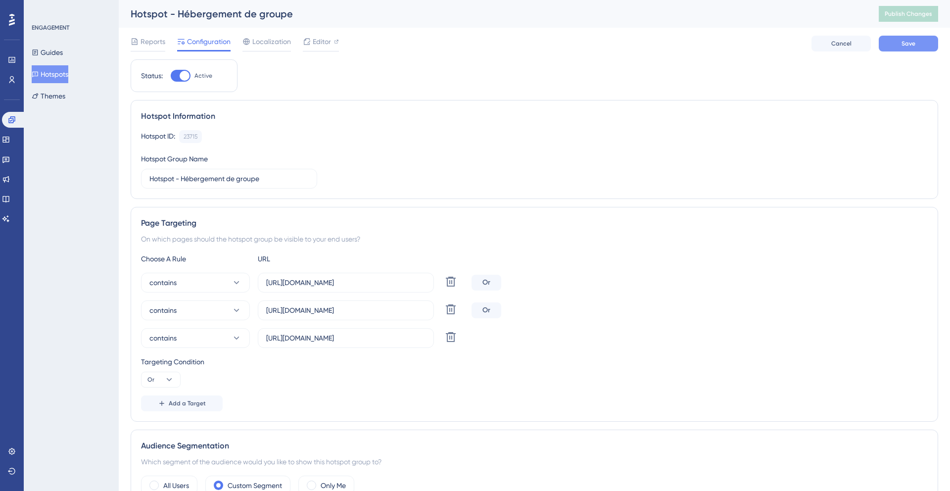
click at [902, 44] on span "Save" at bounding box center [908, 44] width 14 height 8
click at [902, 17] on span "Publish Changes" at bounding box center [908, 14] width 47 height 8
click at [51, 52] on button "Guides" at bounding box center [47, 53] width 31 height 18
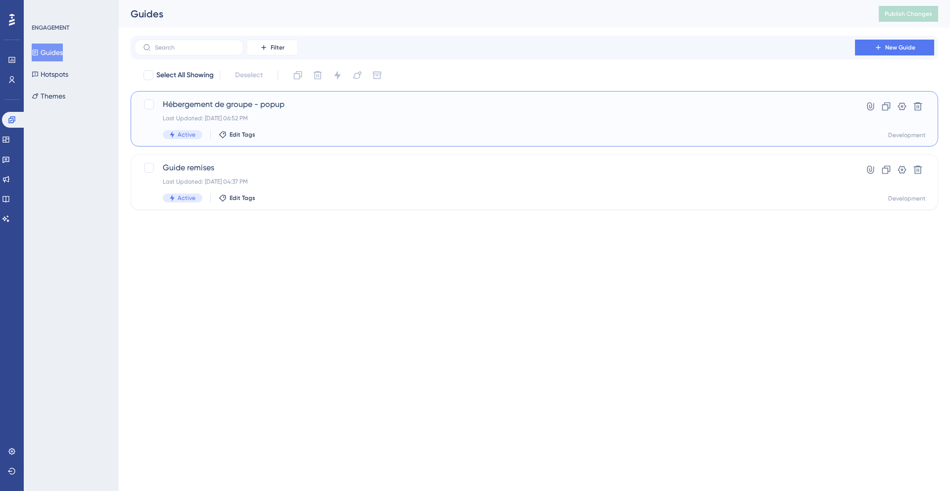
click at [313, 127] on div "Hébergement de groupe - popup Last Updated: Oct 02 2025, 06:52 PM Active Edit T…" at bounding box center [495, 118] width 664 height 41
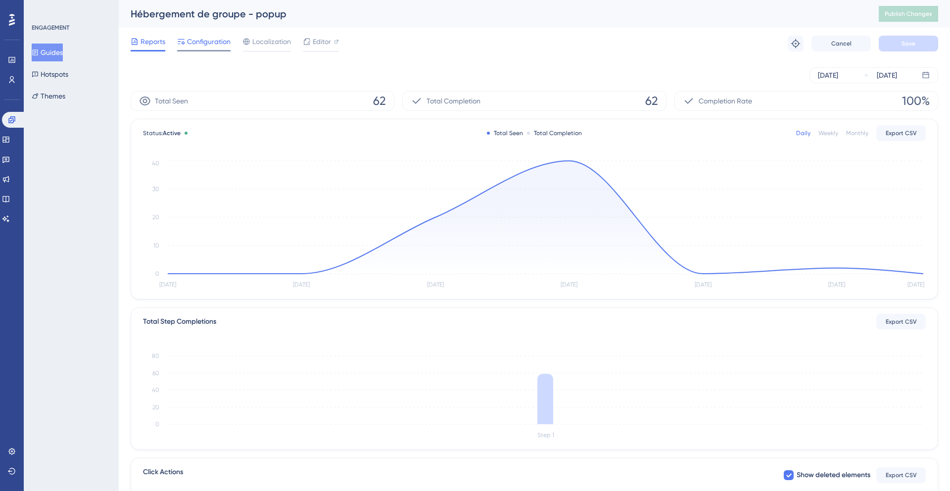
click at [194, 45] on span "Configuration" at bounding box center [209, 42] width 44 height 12
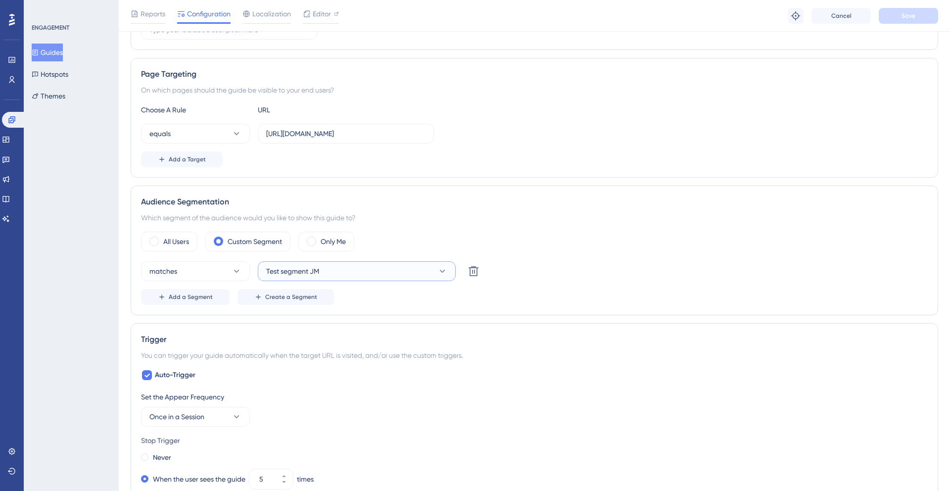
click at [315, 271] on span "Test segment JM" at bounding box center [292, 271] width 53 height 12
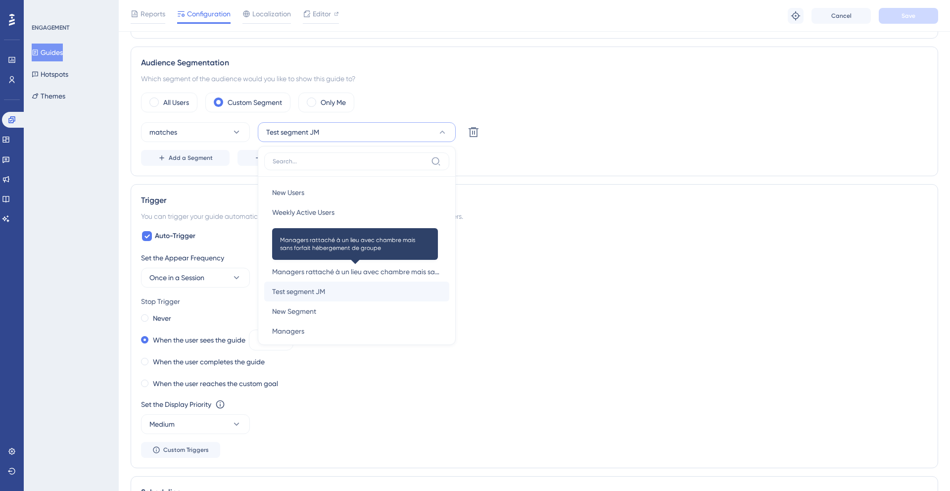
scroll to position [334, 0]
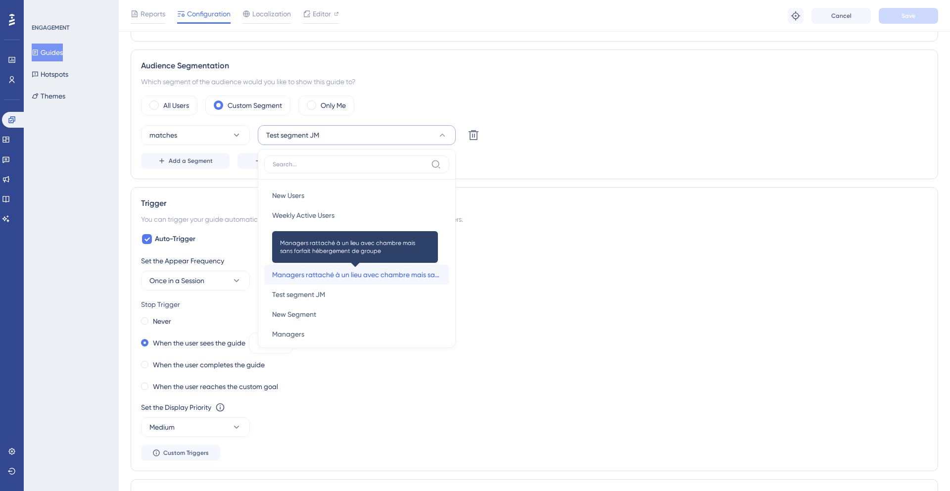
click at [325, 276] on span "Managers rattaché à un lieu avec chambre mais sans forfait hébergement de groupe" at bounding box center [356, 275] width 169 height 12
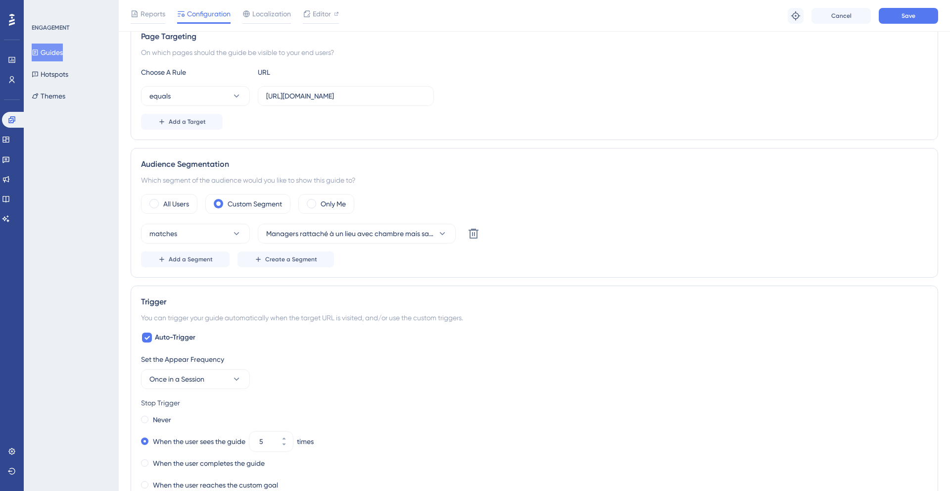
scroll to position [107, 0]
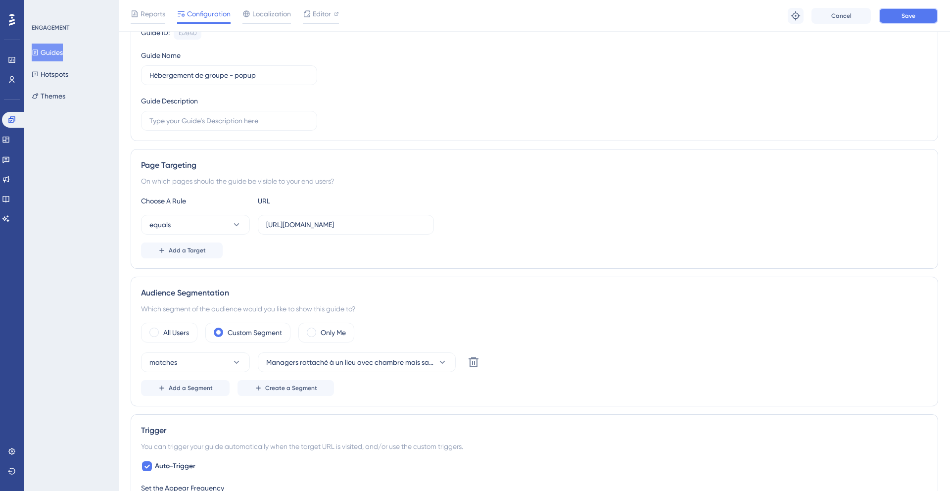
click at [905, 17] on span "Save" at bounding box center [908, 16] width 14 height 8
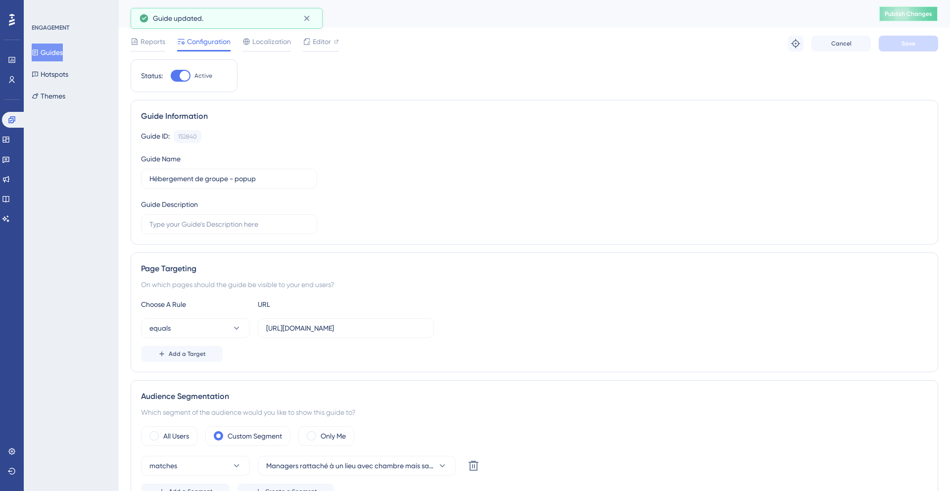
click at [922, 16] on span "Publish Changes" at bounding box center [908, 14] width 47 height 8
click at [66, 72] on button "Hotspots" at bounding box center [50, 74] width 37 height 18
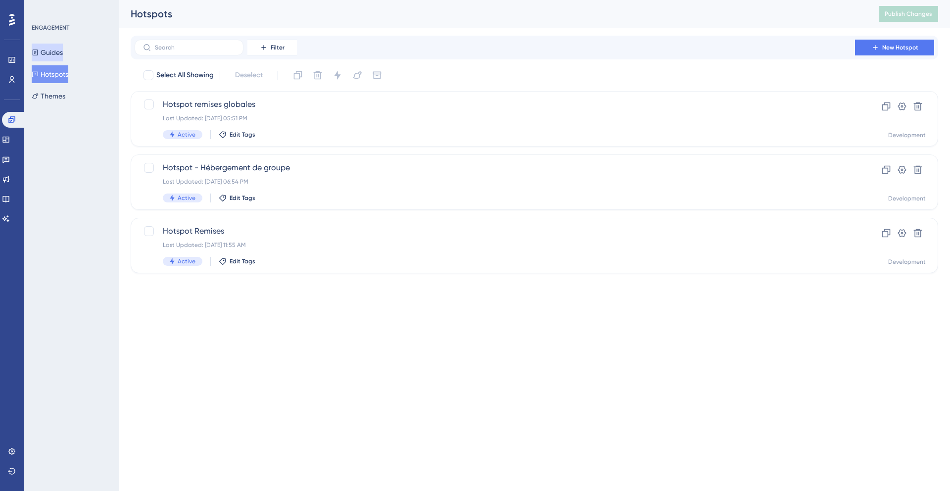
click at [58, 50] on button "Guides" at bounding box center [47, 53] width 31 height 18
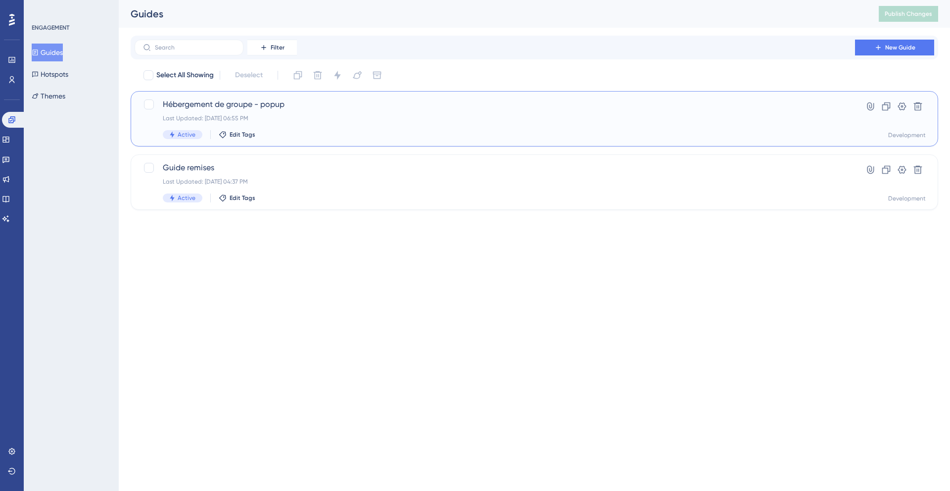
click at [275, 123] on div "Hébergement de groupe - popup Last Updated: Oct 02 2025, 06:55 PM Active Edit T…" at bounding box center [495, 118] width 664 height 41
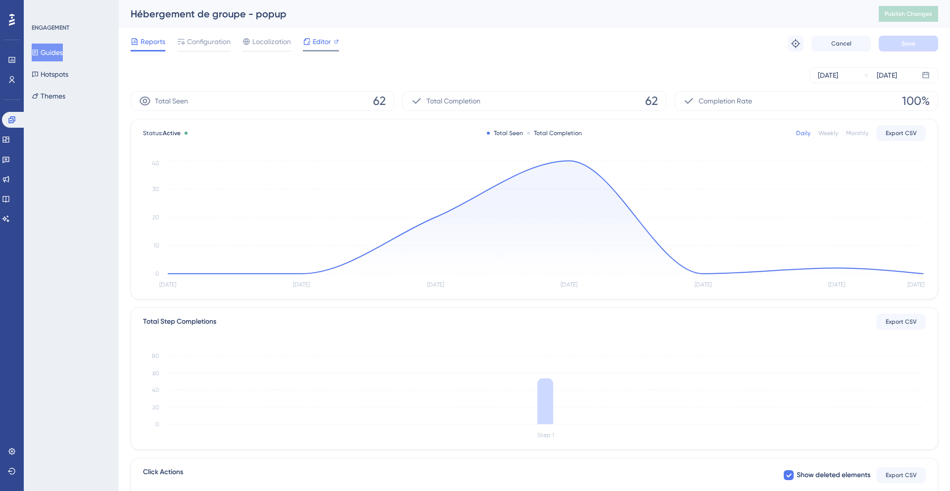
click at [311, 44] on div "Editor" at bounding box center [321, 42] width 36 height 12
click at [16, 77] on link at bounding box center [12, 80] width 8 height 16
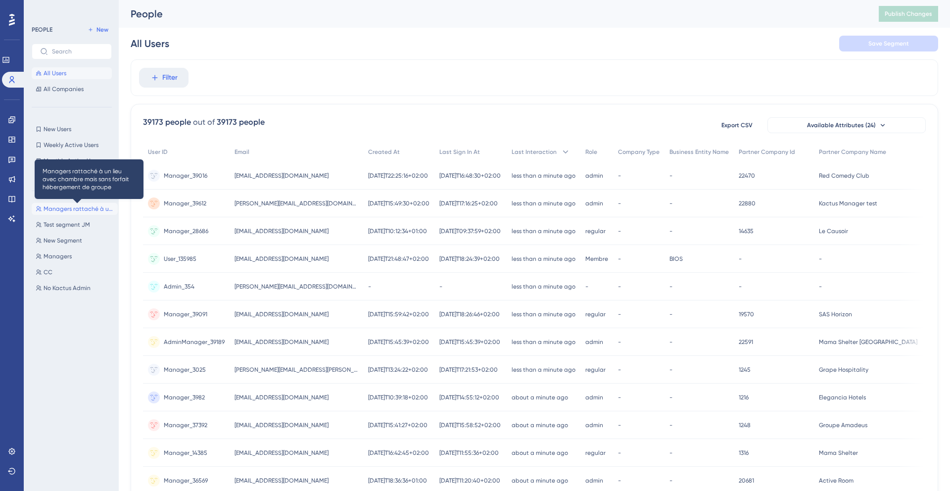
click at [75, 209] on span "Managers rattaché à un lieu avec chambre mais sans forfait hébergement de groupe" at bounding box center [79, 209] width 70 height 8
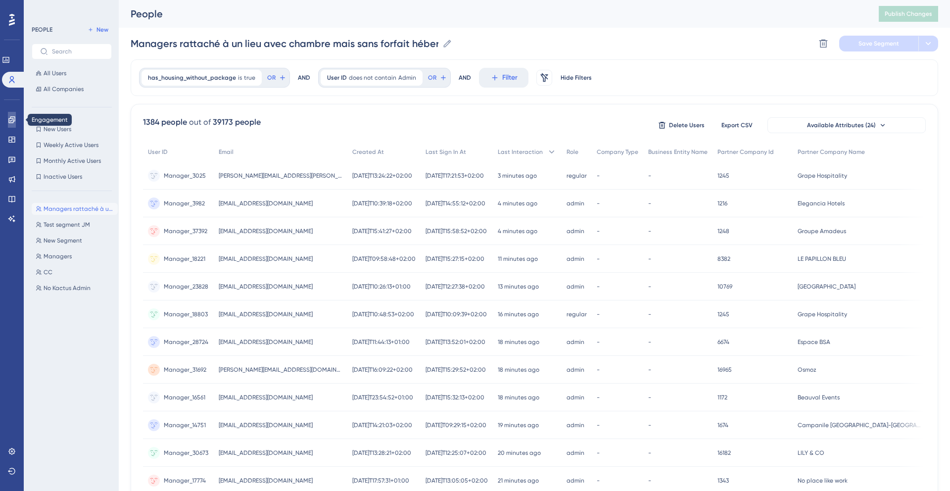
click at [10, 120] on icon at bounding box center [12, 120] width 8 height 8
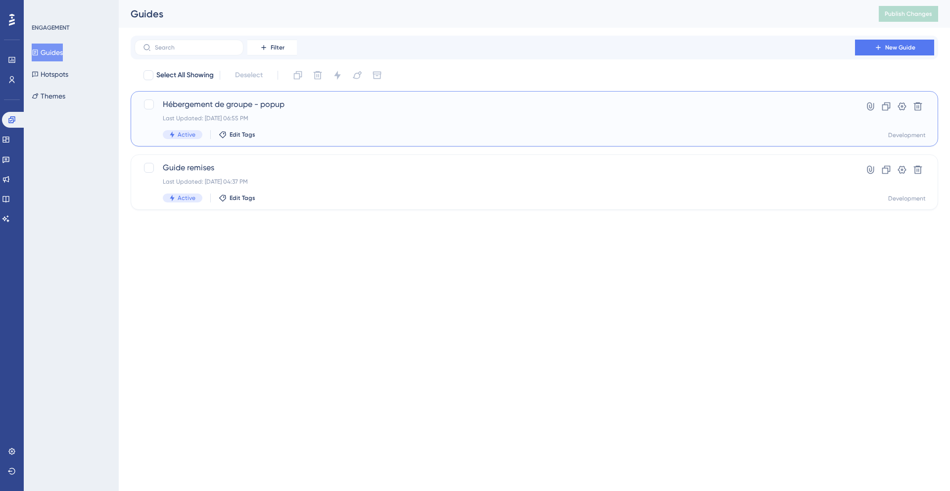
click at [312, 113] on div "Hébergement de groupe - popup Last Updated: Oct 02 2025, 06:55 PM Active Edit T…" at bounding box center [495, 118] width 664 height 41
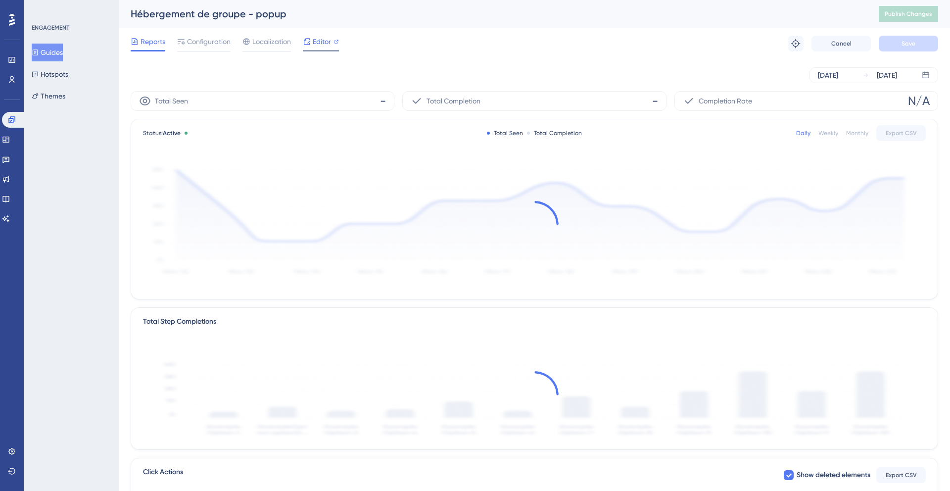
click at [315, 41] on span "Editor" at bounding box center [322, 42] width 18 height 12
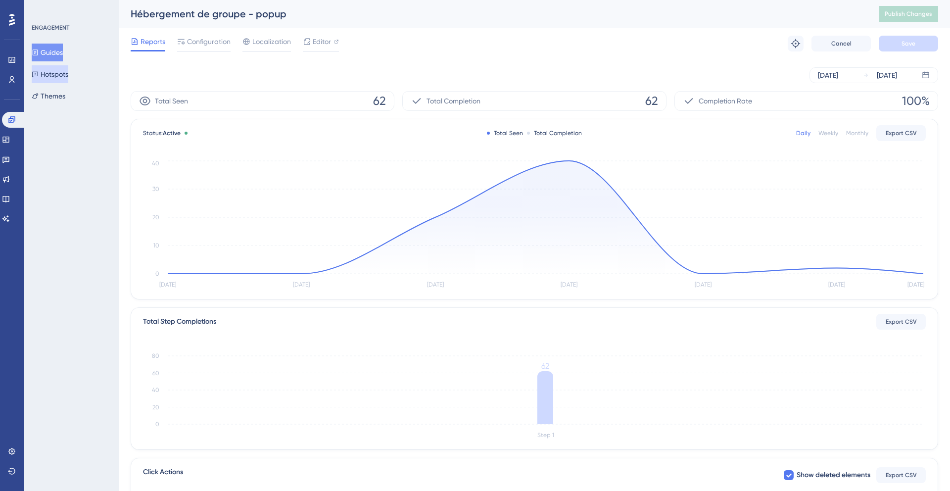
click at [68, 76] on button "Hotspots" at bounding box center [50, 74] width 37 height 18
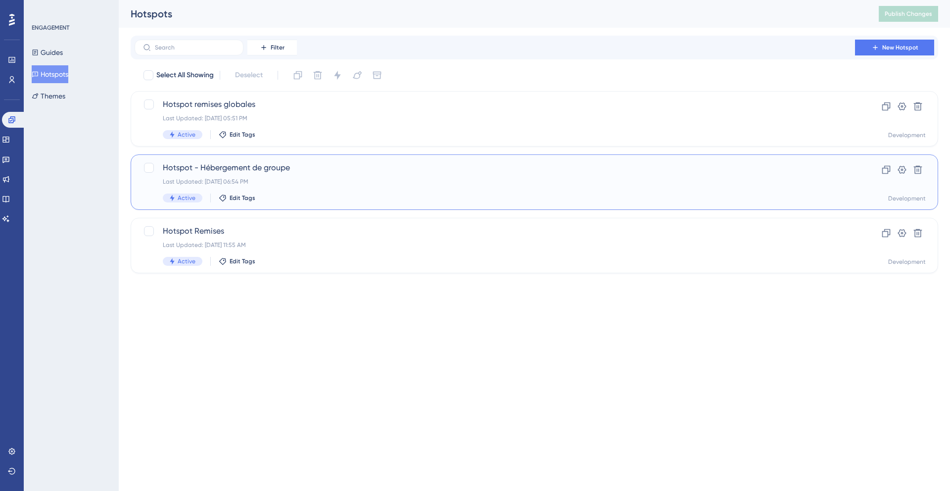
click at [313, 165] on span "Hotspot - Hébergement de groupe" at bounding box center [495, 168] width 664 height 12
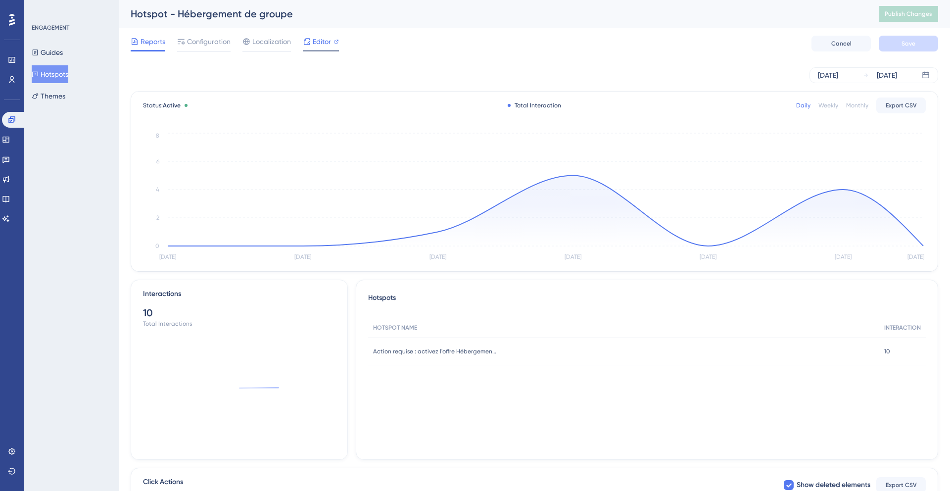
click at [311, 48] on div "Editor" at bounding box center [321, 44] width 36 height 16
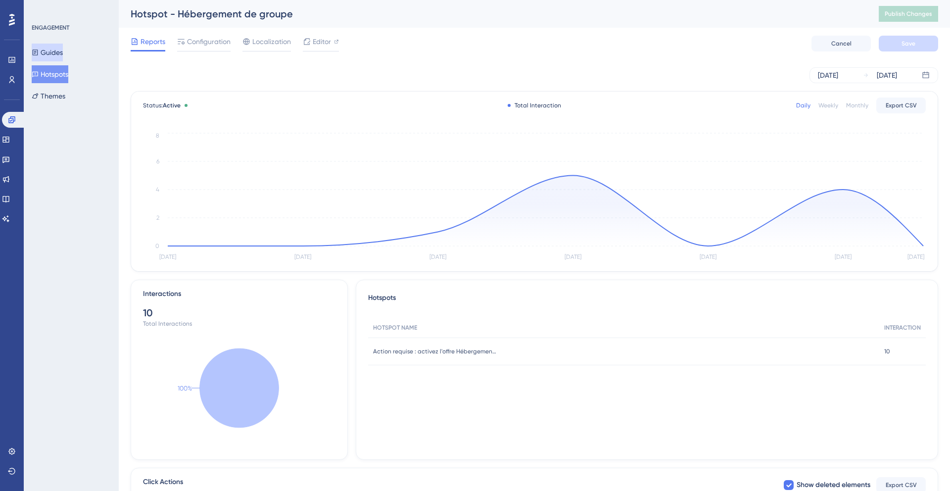
click at [62, 49] on button "Guides" at bounding box center [47, 53] width 31 height 18
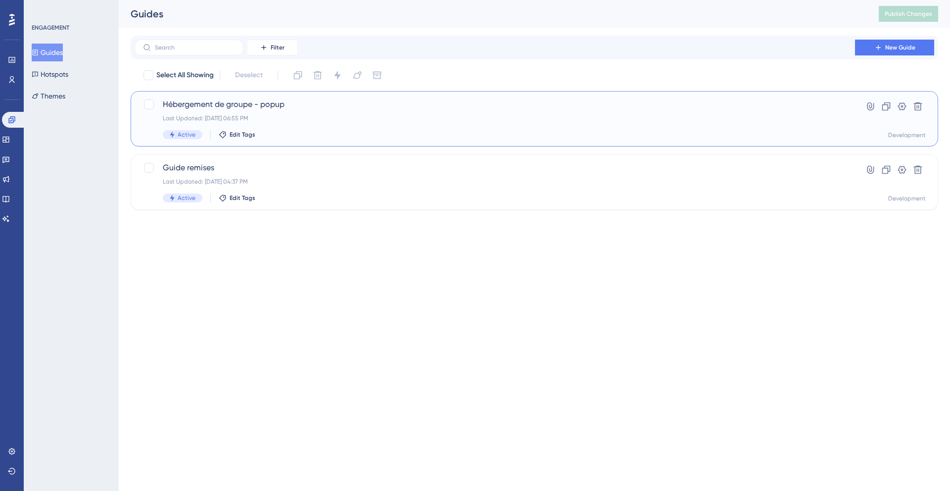
click at [323, 123] on div "Hébergement de groupe - popup Last Updated: Oct 02 2025, 06:55 PM Active Edit T…" at bounding box center [495, 118] width 664 height 41
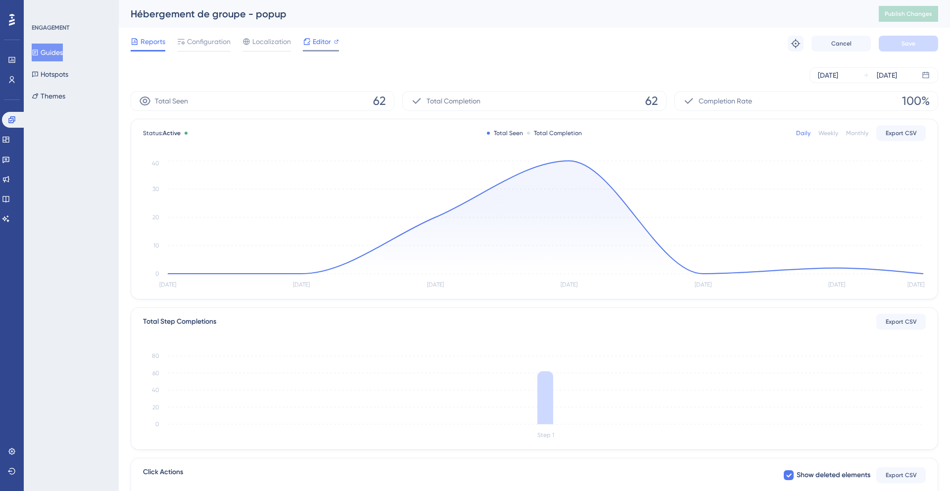
click at [316, 46] on span "Editor" at bounding box center [322, 42] width 18 height 12
click at [51, 68] on button "Hotspots" at bounding box center [50, 74] width 37 height 18
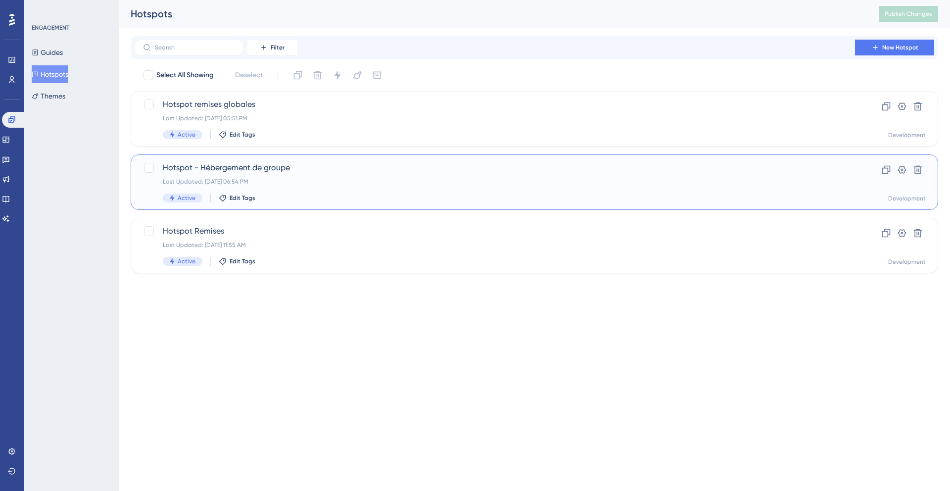
click at [304, 169] on span "Hotspot - Hébergement de groupe" at bounding box center [495, 168] width 664 height 12
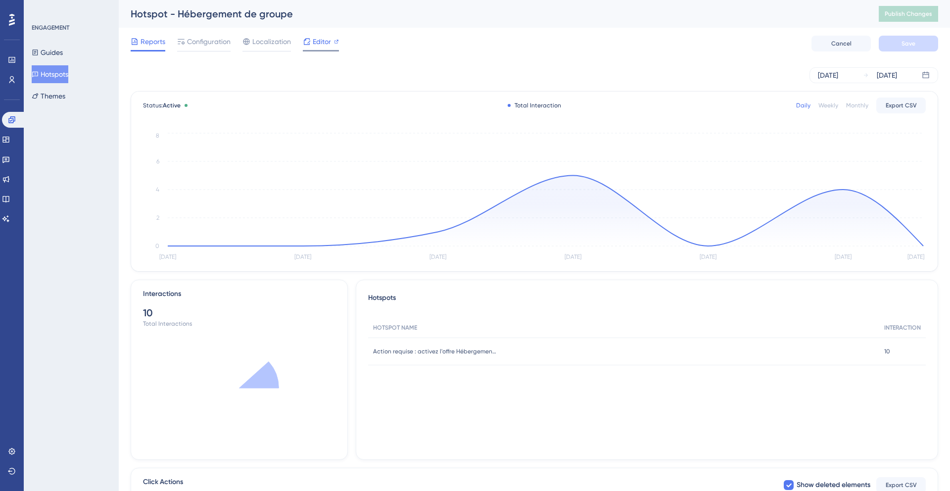
click at [315, 46] on span "Editor" at bounding box center [322, 42] width 18 height 12
